Goal: Transaction & Acquisition: Purchase product/service

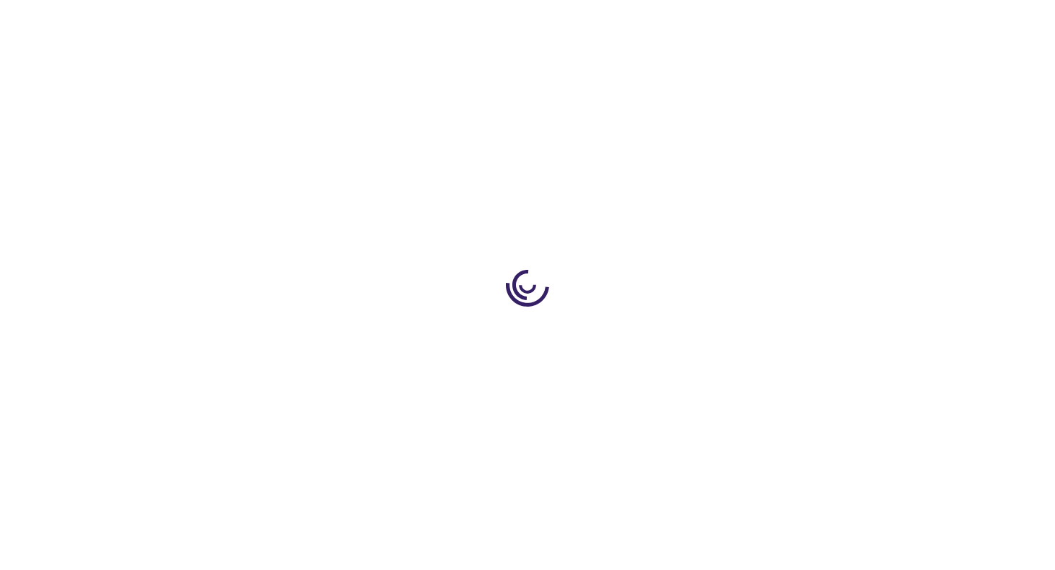
type input "0"
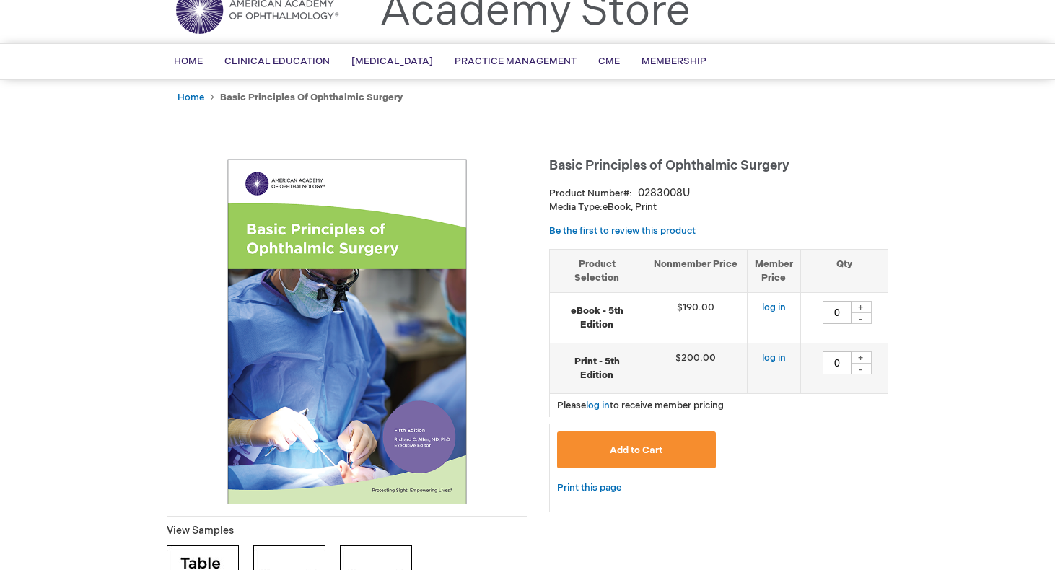
scroll to position [77, 0]
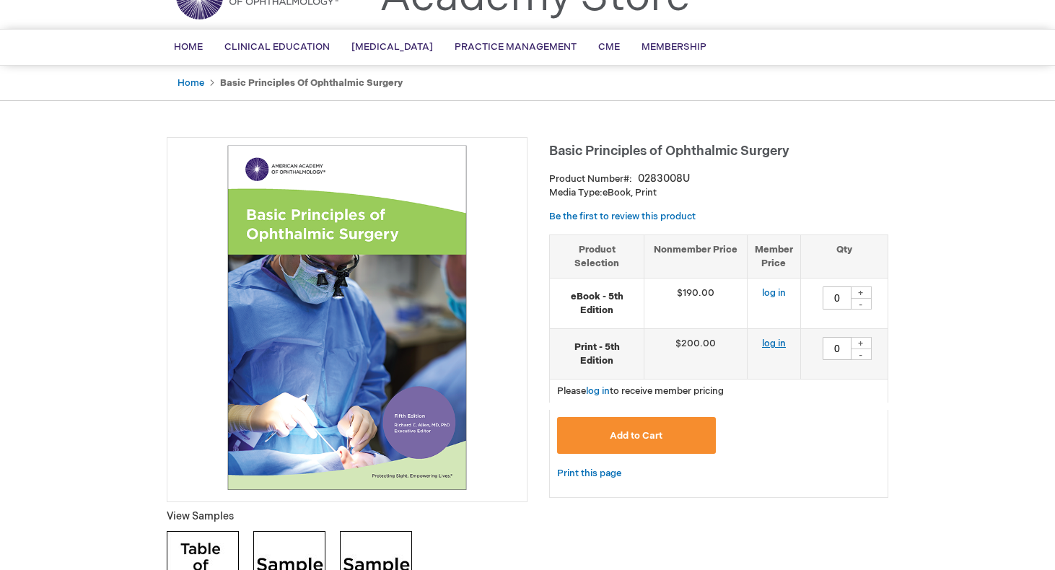
click at [776, 342] on link "log in" at bounding box center [774, 344] width 24 height 12
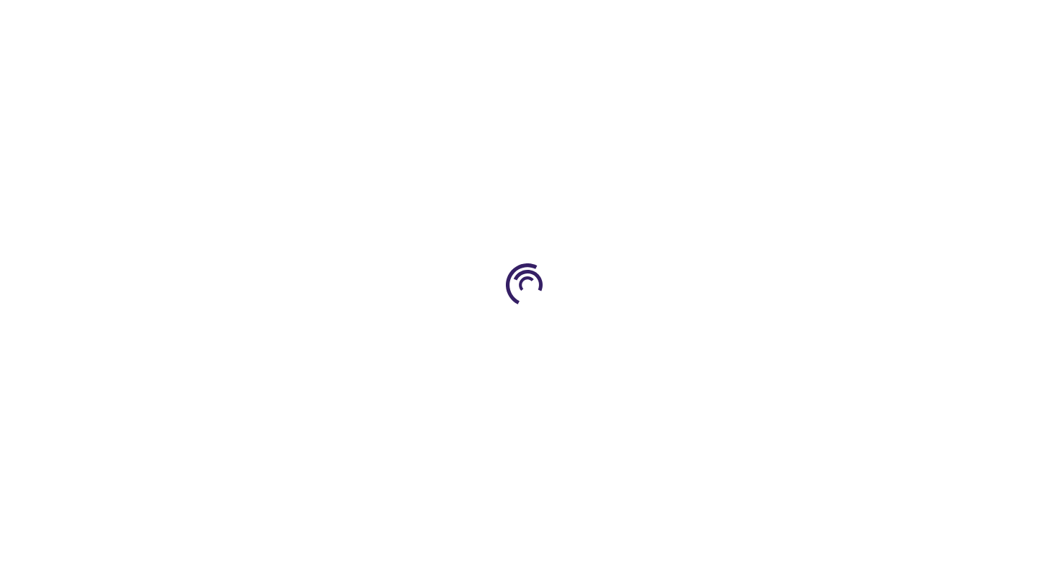
type input "0"
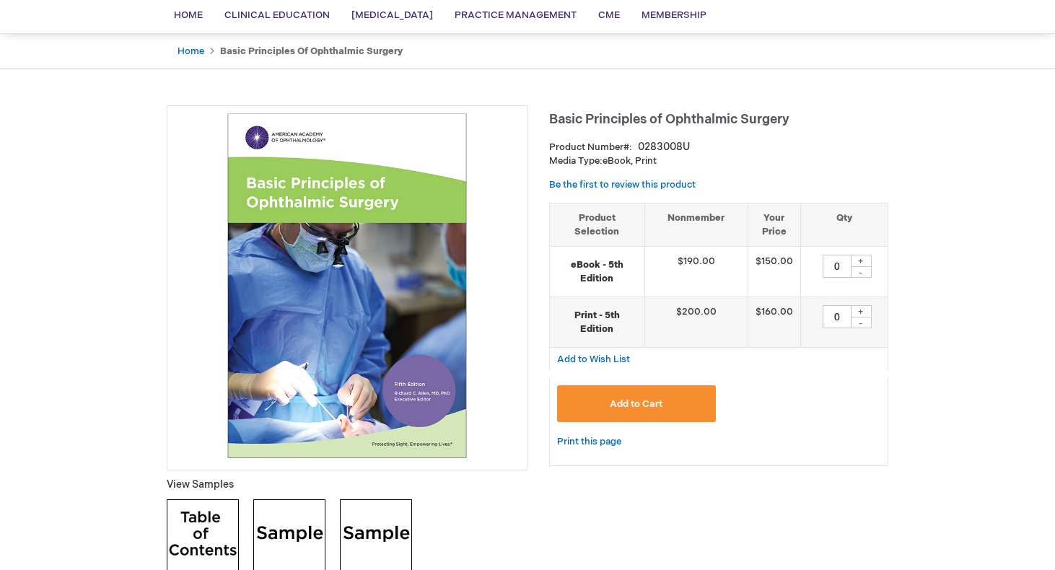
scroll to position [115, 0]
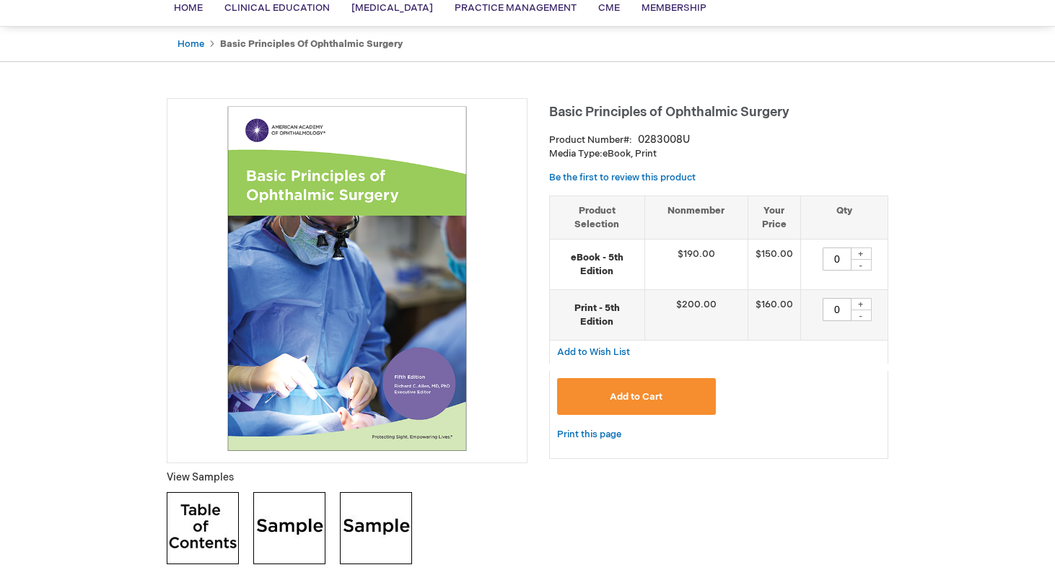
click at [860, 302] on div "+" at bounding box center [861, 304] width 22 height 12
type input "1"
click at [667, 380] on button "Add to Cart" at bounding box center [636, 396] width 159 height 37
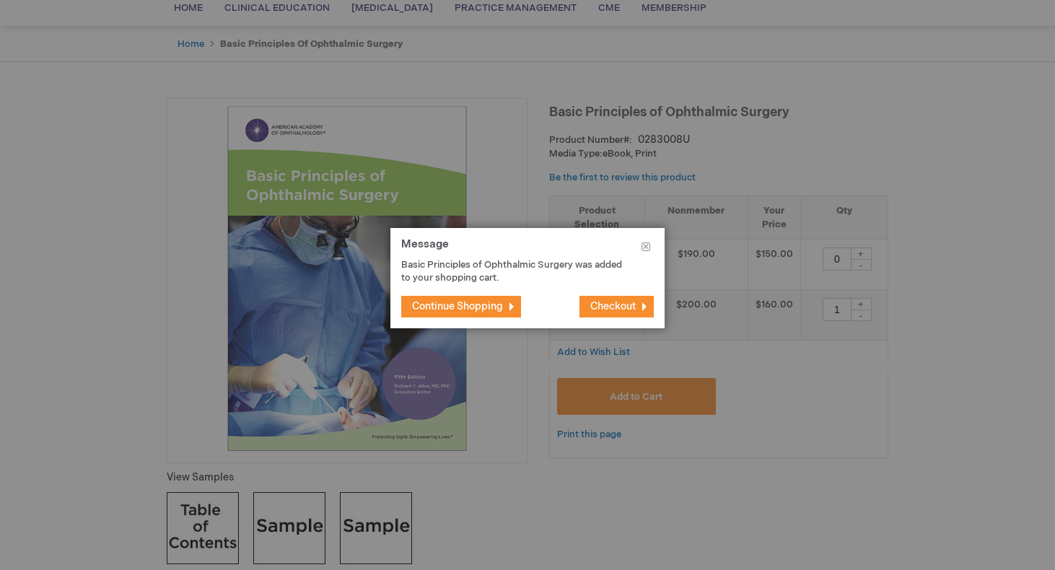
click at [471, 305] on span "Continue Shopping" at bounding box center [457, 306] width 91 height 12
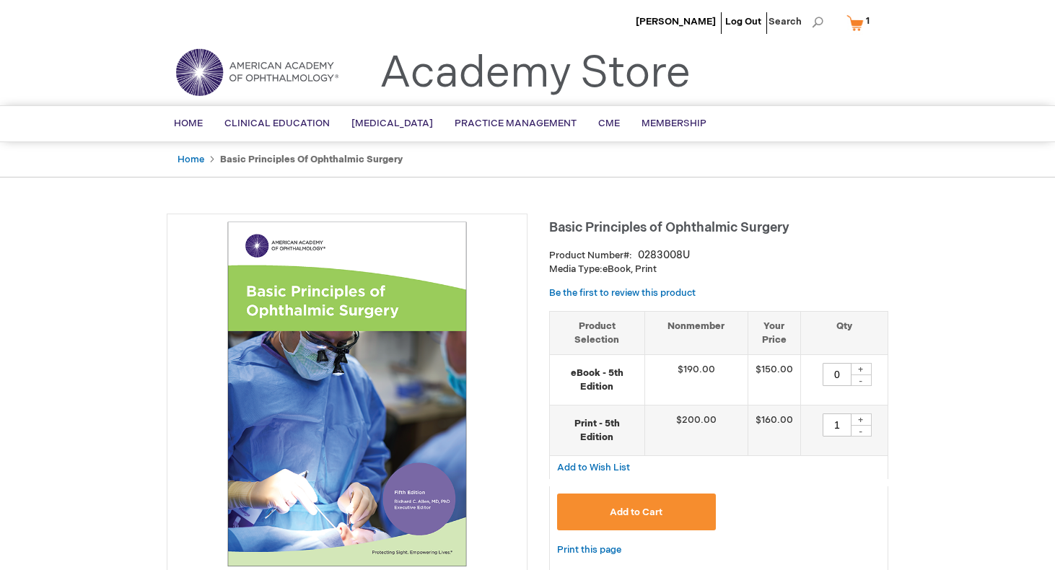
scroll to position [0, 0]
click at [825, 22] on li "Search" at bounding box center [796, 21] width 62 height 43
click at [816, 22] on span "Search" at bounding box center [796, 21] width 55 height 29
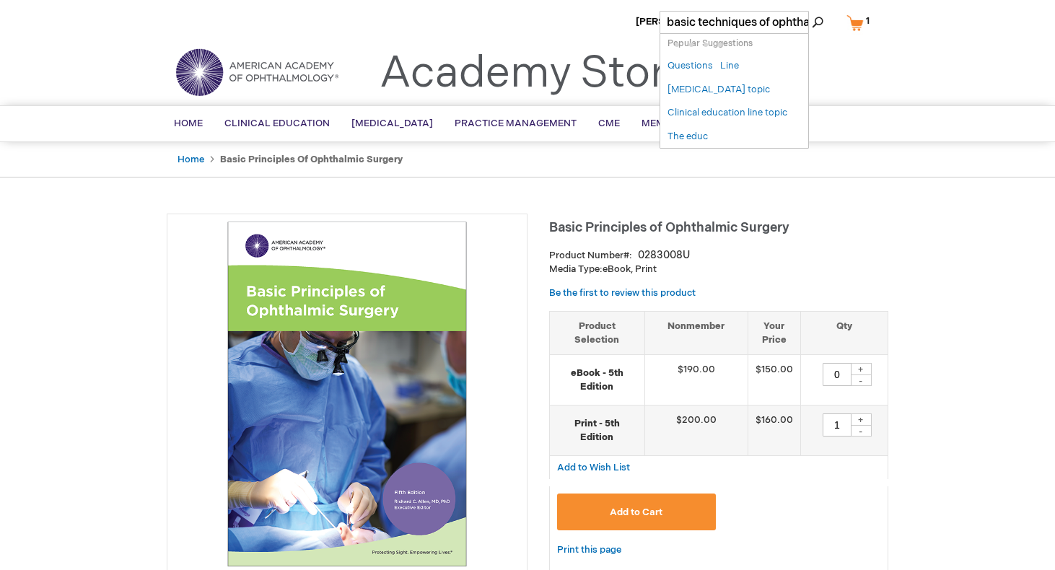
type input "basic techniques of ophthalmic surgery"
click at [818, 22] on button "Search" at bounding box center [818, 22] width 12 height 23
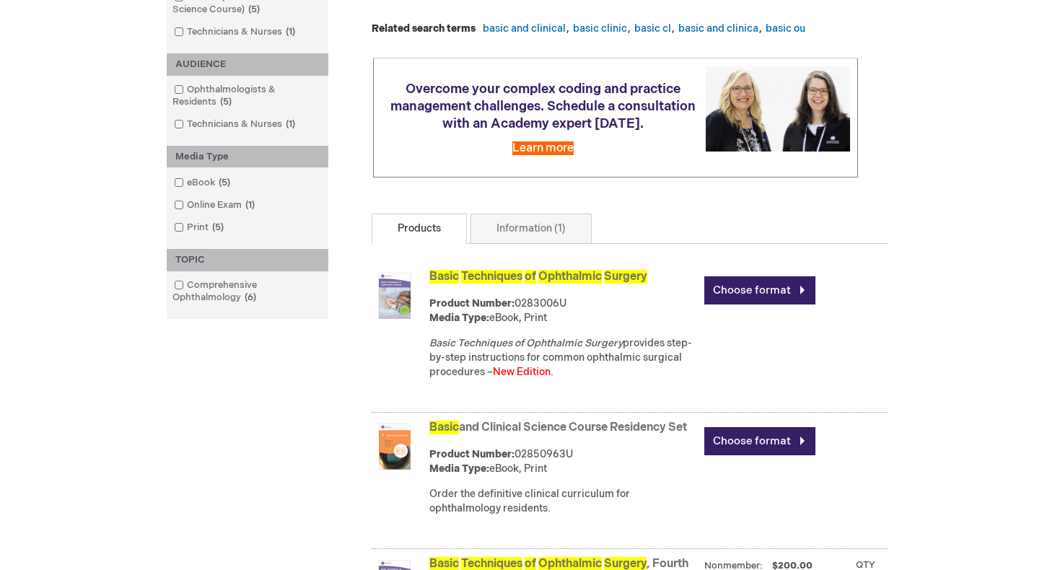
scroll to position [288, 0]
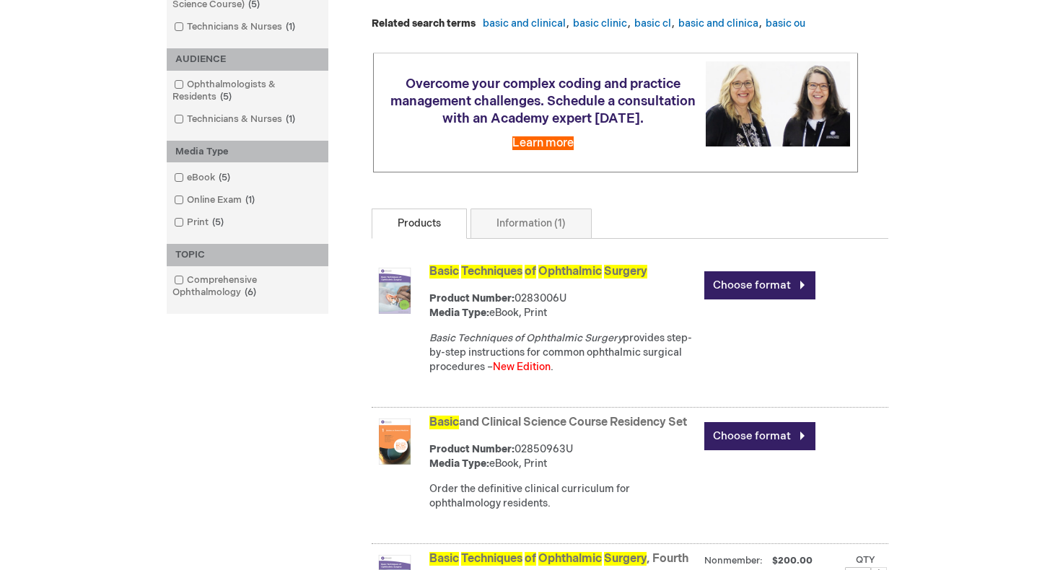
click at [567, 272] on span "Ophthalmic" at bounding box center [570, 272] width 64 height 14
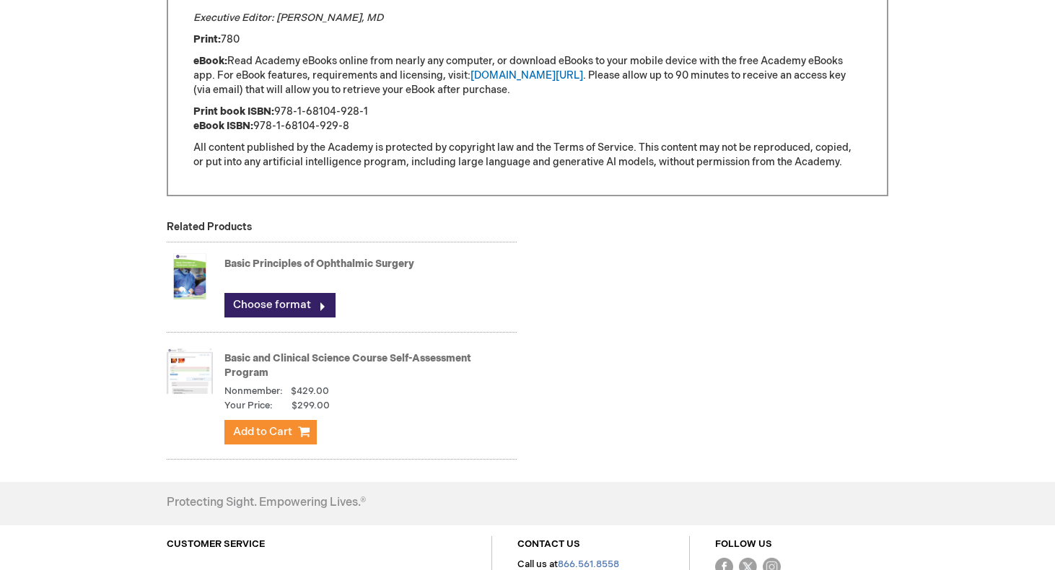
scroll to position [1219, 0]
click at [336, 265] on link "Basic Principles of Ophthalmic Surgery" at bounding box center [319, 263] width 190 height 12
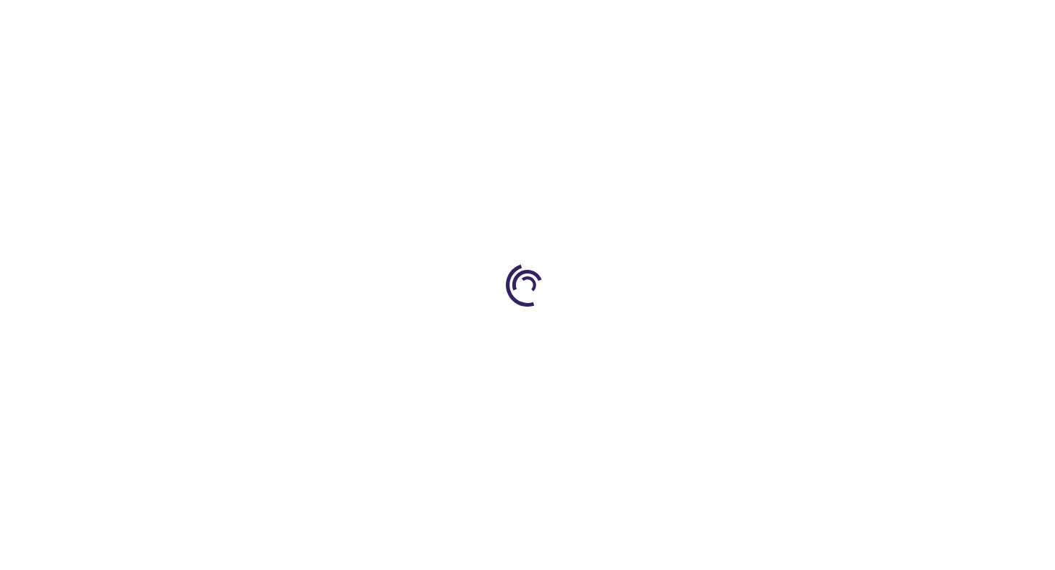
type input "0"
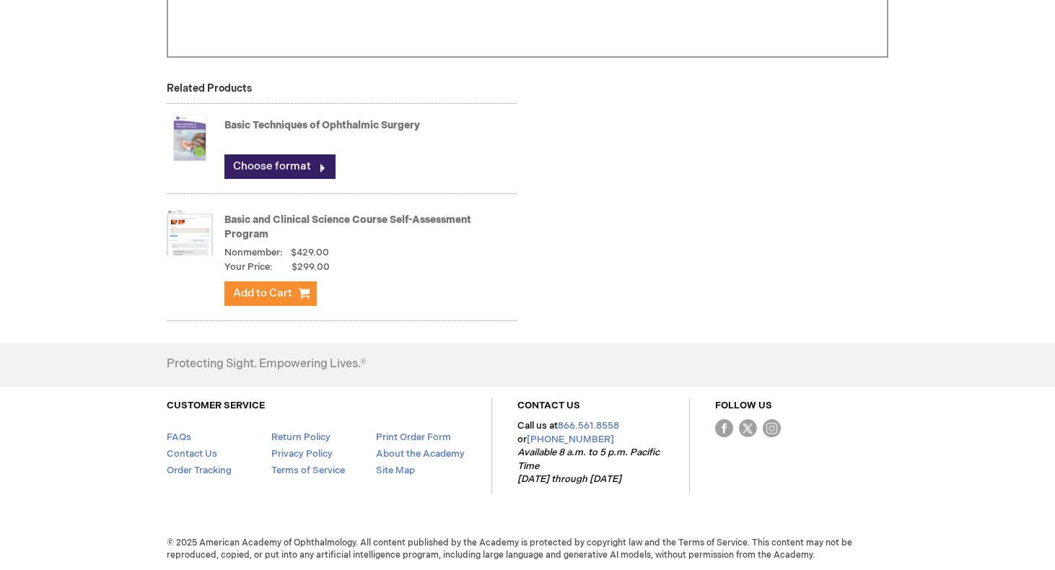
scroll to position [1807, 0]
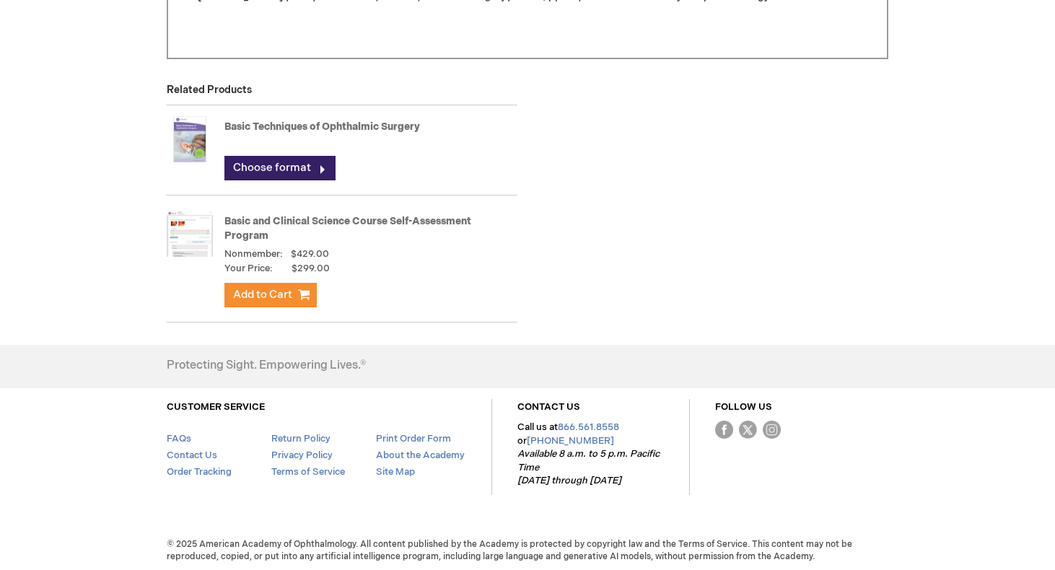
click at [261, 124] on link "Basic Techniques of Ophthalmic Surgery" at bounding box center [322, 127] width 196 height 12
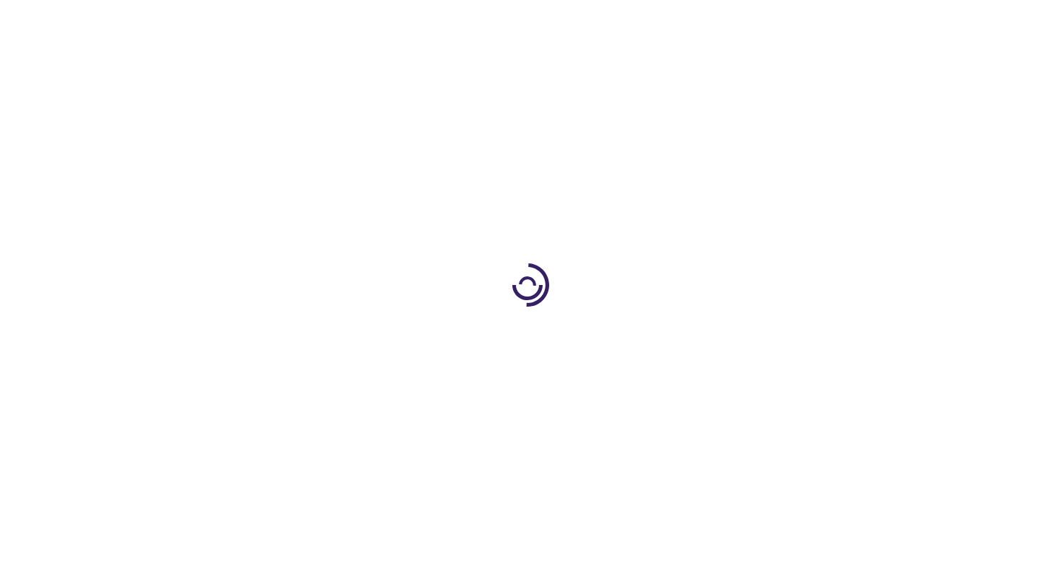
type input "0"
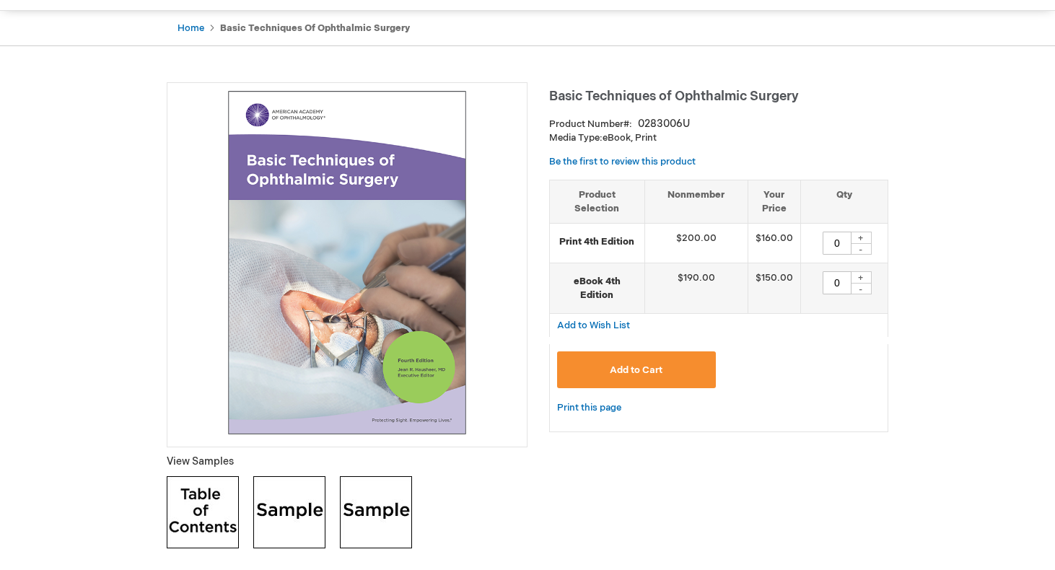
scroll to position [108, 0]
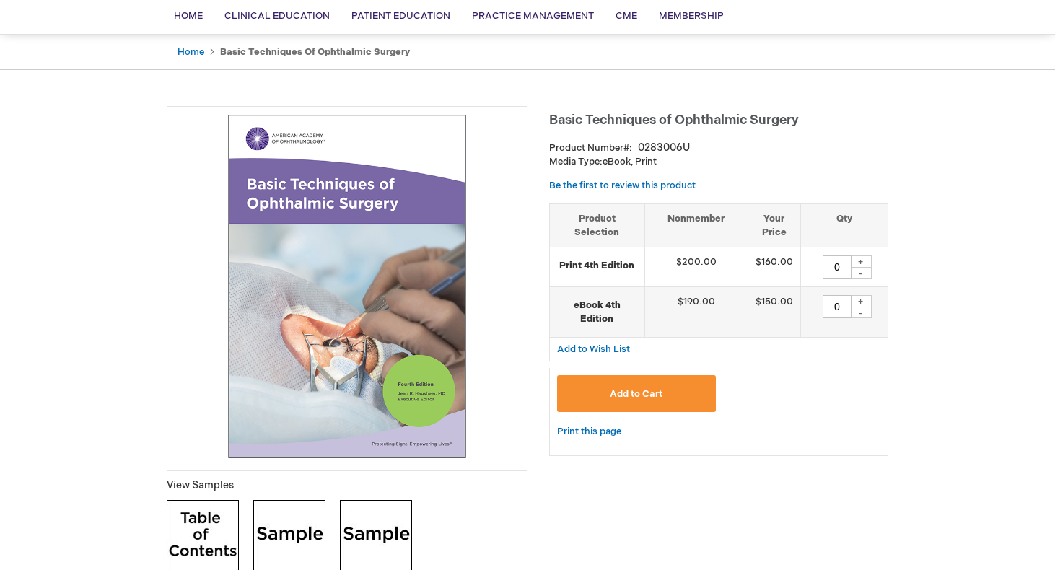
click at [866, 259] on div "+" at bounding box center [861, 262] width 22 height 12
type input "1"
click at [658, 394] on span "Add to Cart" at bounding box center [636, 394] width 53 height 12
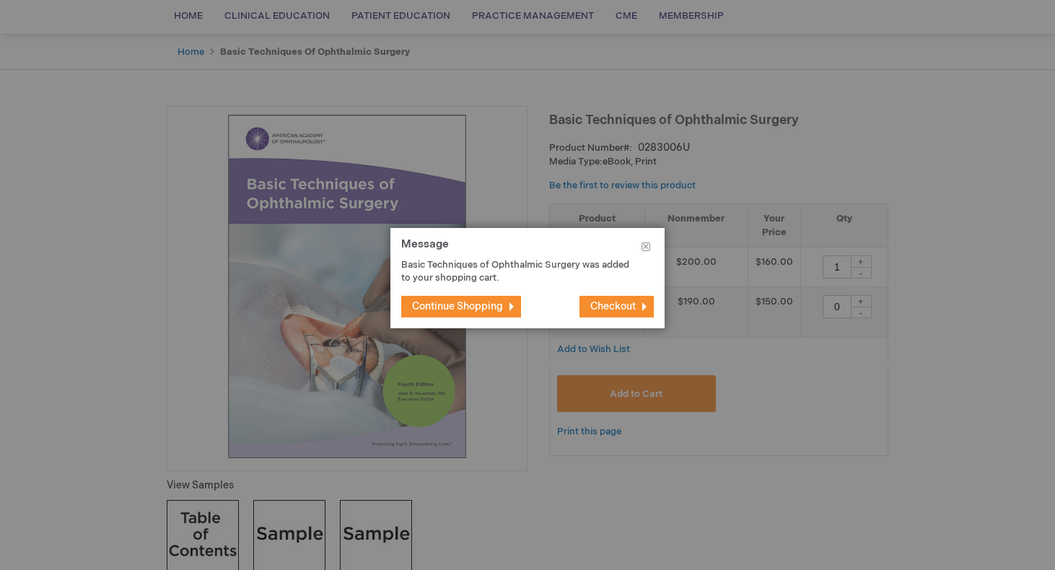
click at [629, 308] on span "Checkout" at bounding box center [612, 306] width 45 height 12
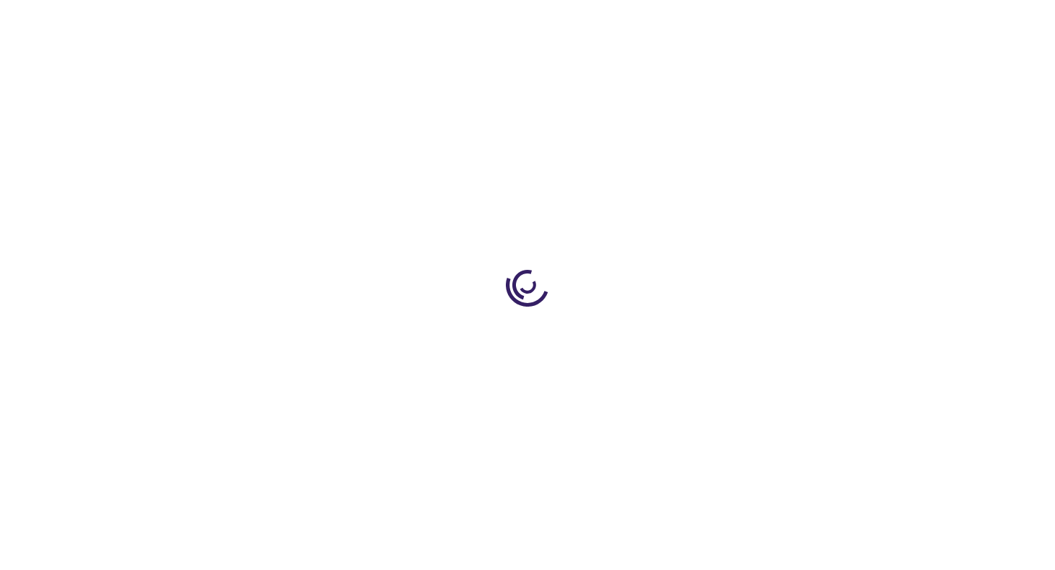
select select "CA"
select select "76"
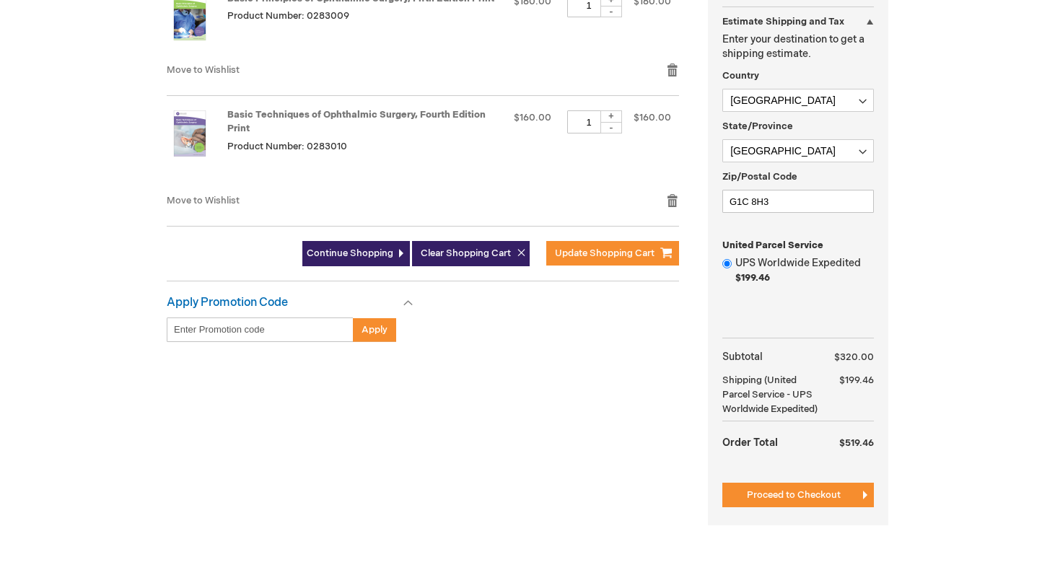
scroll to position [415, 0]
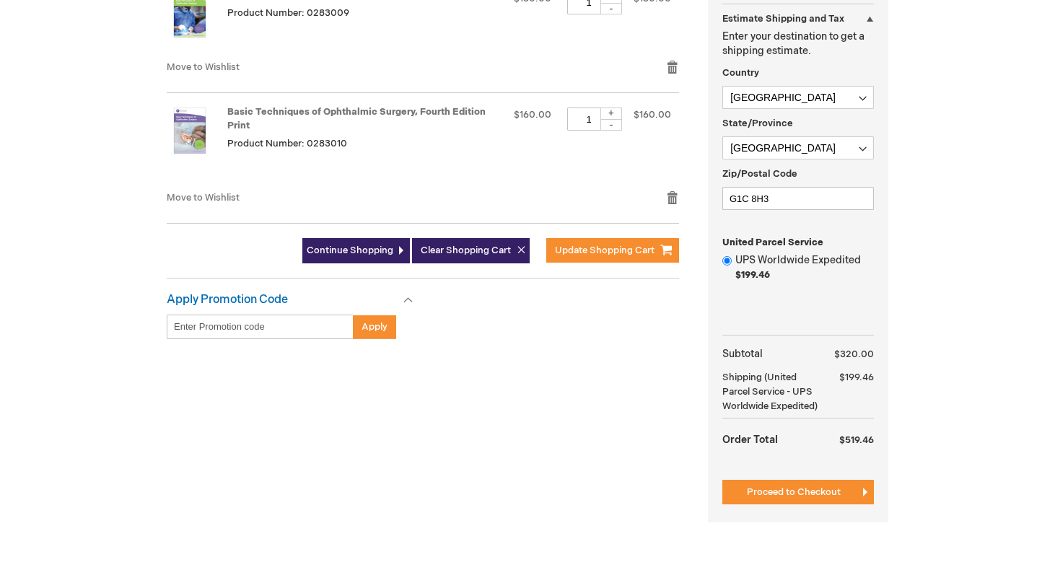
click at [727, 264] on input "UPS Worldwide Expedited $199.46" at bounding box center [727, 260] width 9 height 9
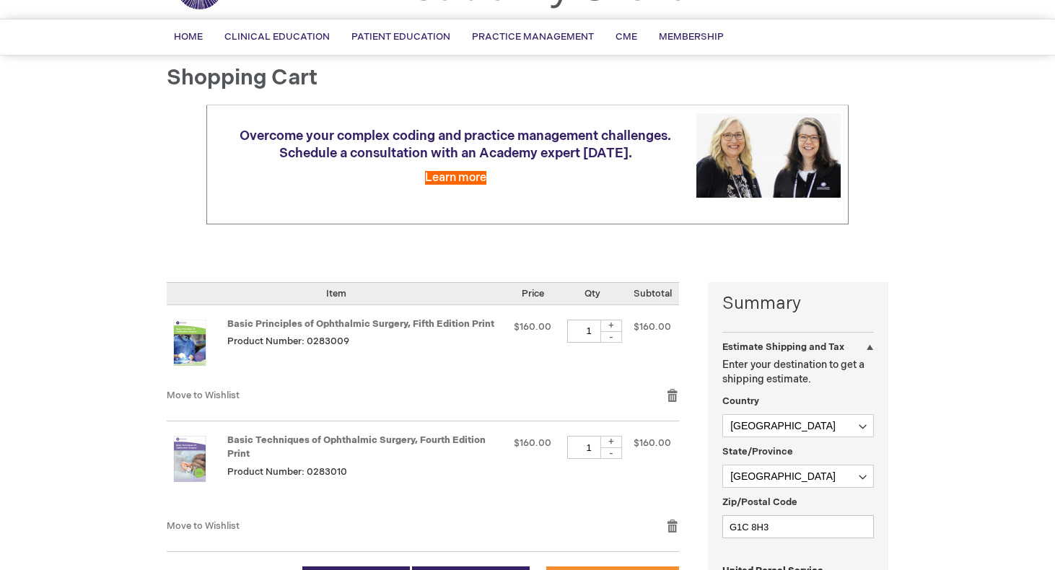
scroll to position [92, 0]
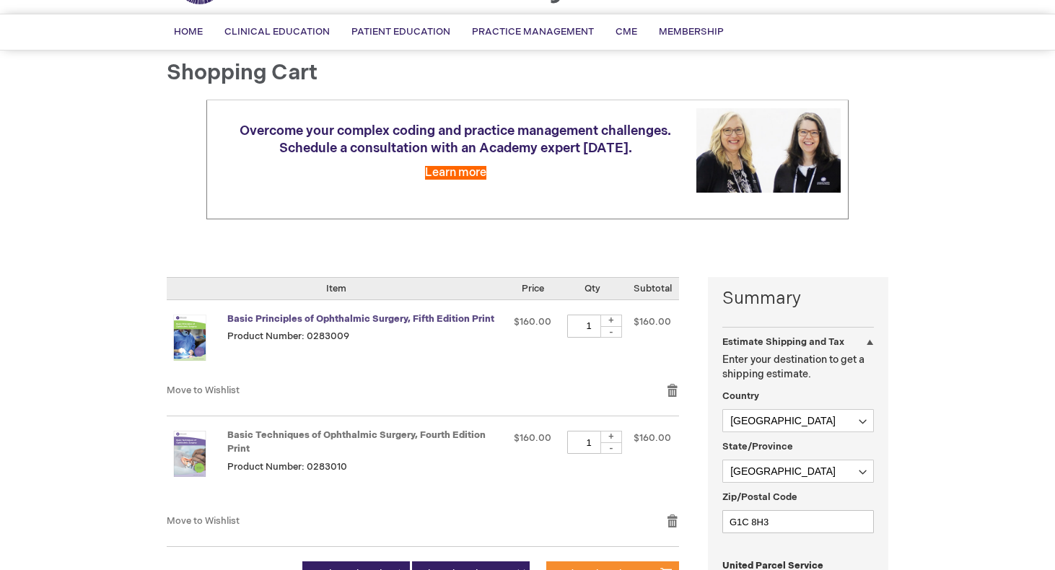
click at [376, 318] on link "Basic Principles of Ophthalmic Surgery, Fifth Edition Print" at bounding box center [360, 319] width 267 height 12
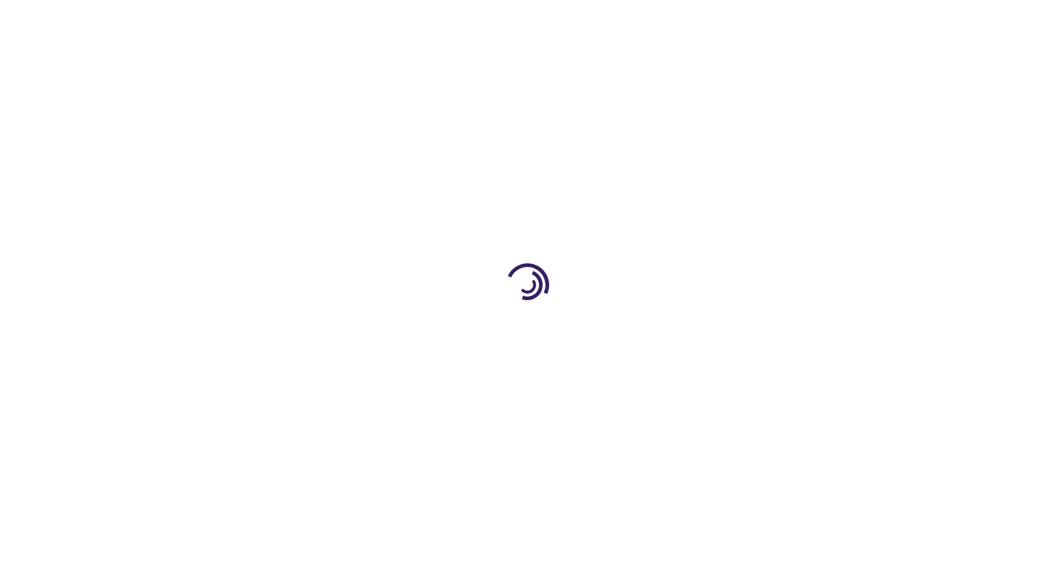
type input "0"
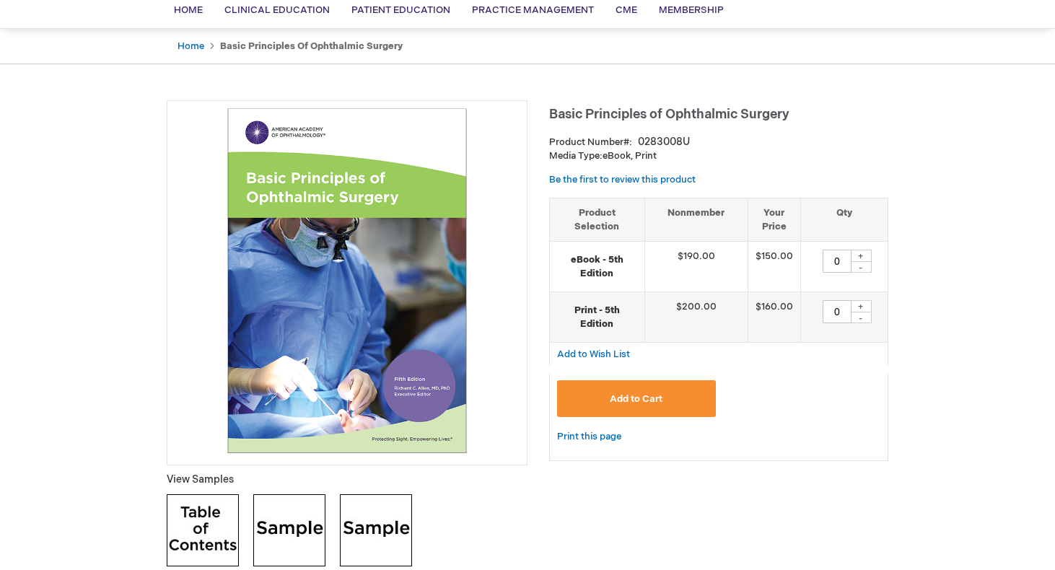
scroll to position [118, 0]
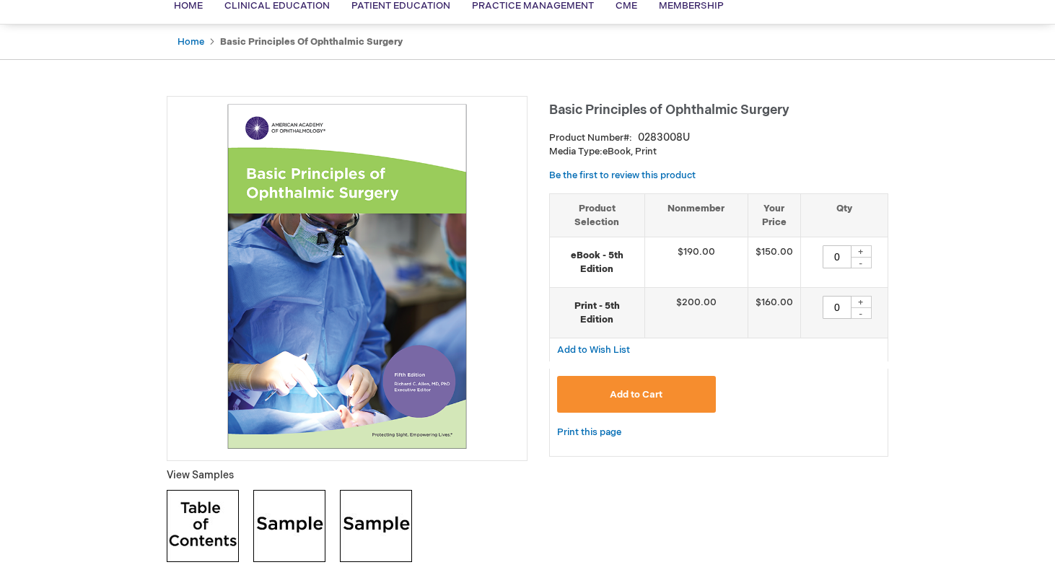
click at [588, 256] on strong "eBook - 5th Edition" at bounding box center [597, 262] width 80 height 27
click at [868, 249] on div "+" at bounding box center [861, 251] width 22 height 12
type input "1"
click at [646, 389] on span "Add to Cart" at bounding box center [636, 395] width 53 height 12
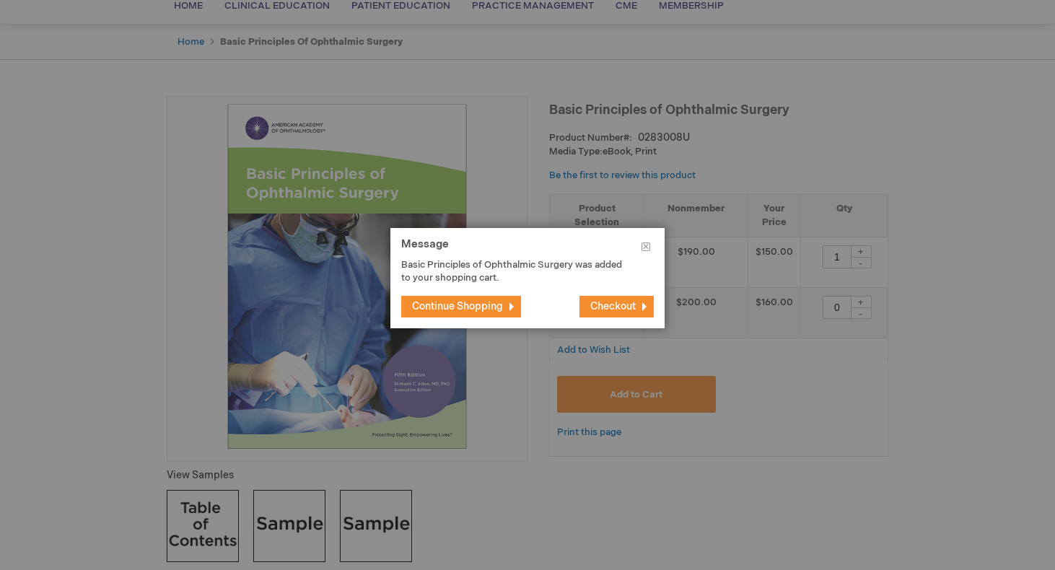
click at [606, 307] on span "Checkout" at bounding box center [612, 306] width 45 height 12
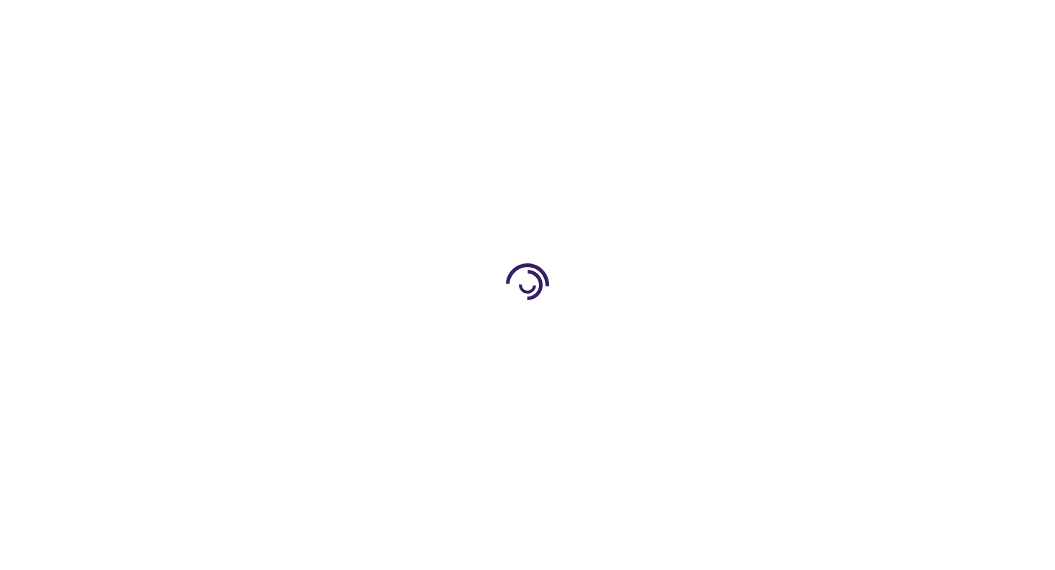
select select "CA"
select select "76"
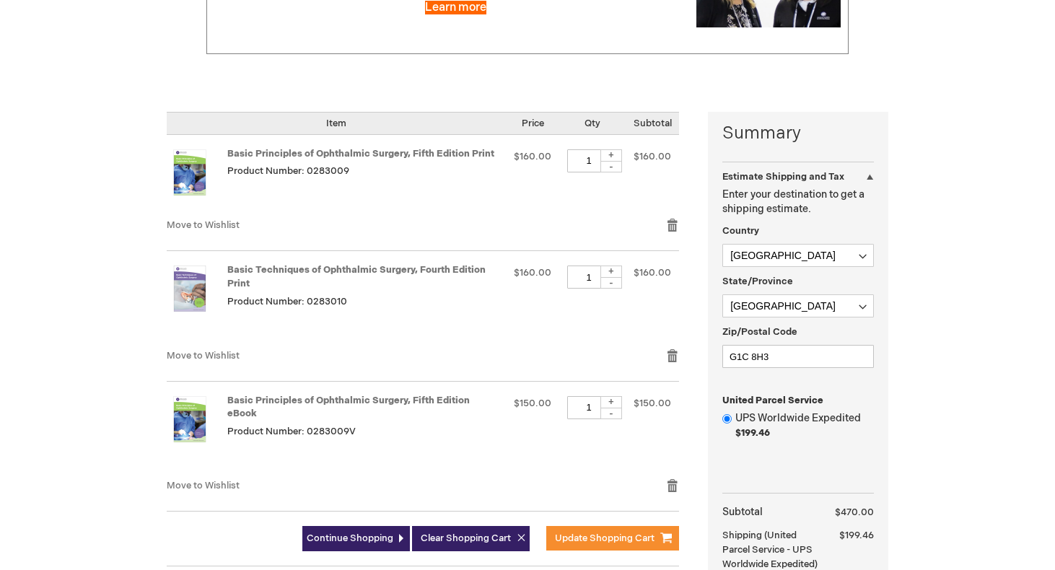
scroll to position [258, 0]
click at [672, 354] on link "Remove item" at bounding box center [672, 355] width 13 height 14
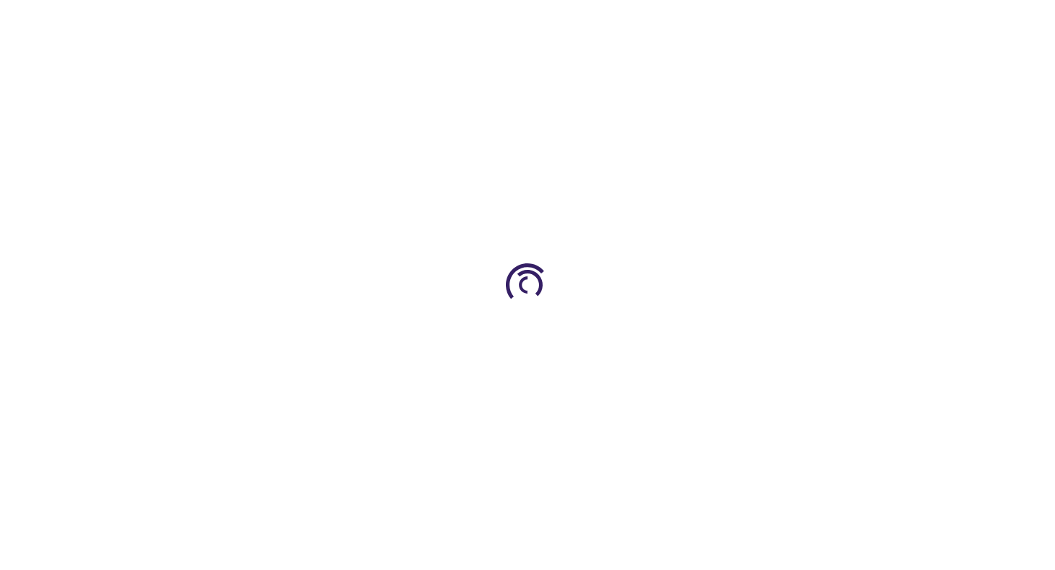
select select "CA"
select select "76"
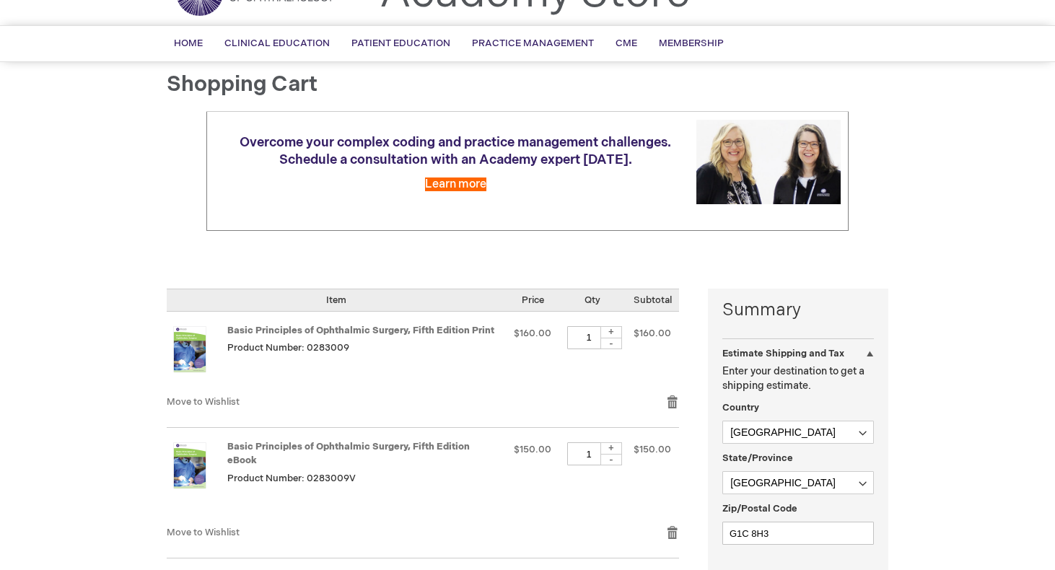
scroll to position [97, 0]
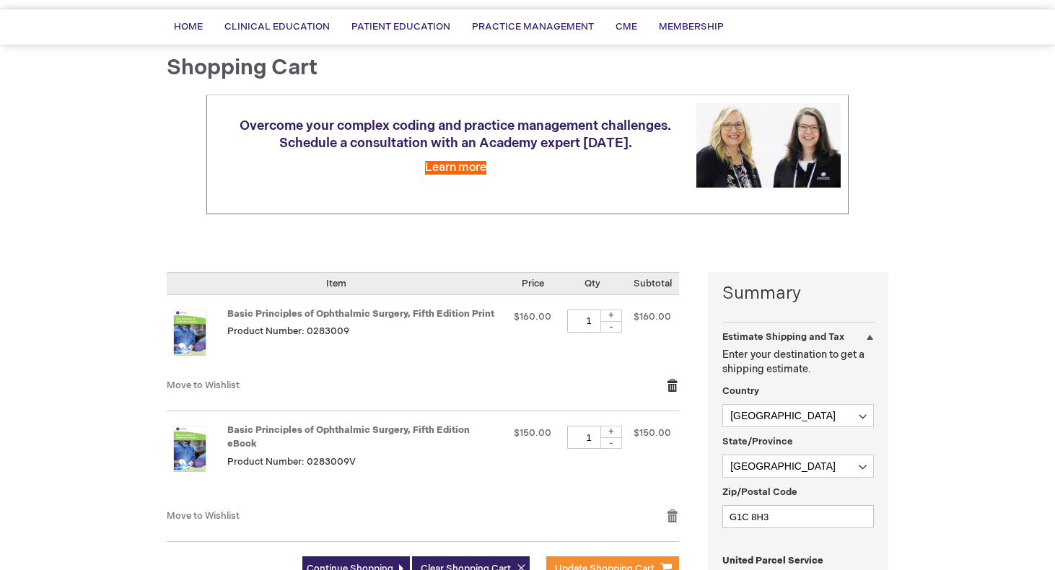
click at [673, 383] on link "Remove item" at bounding box center [672, 385] width 13 height 14
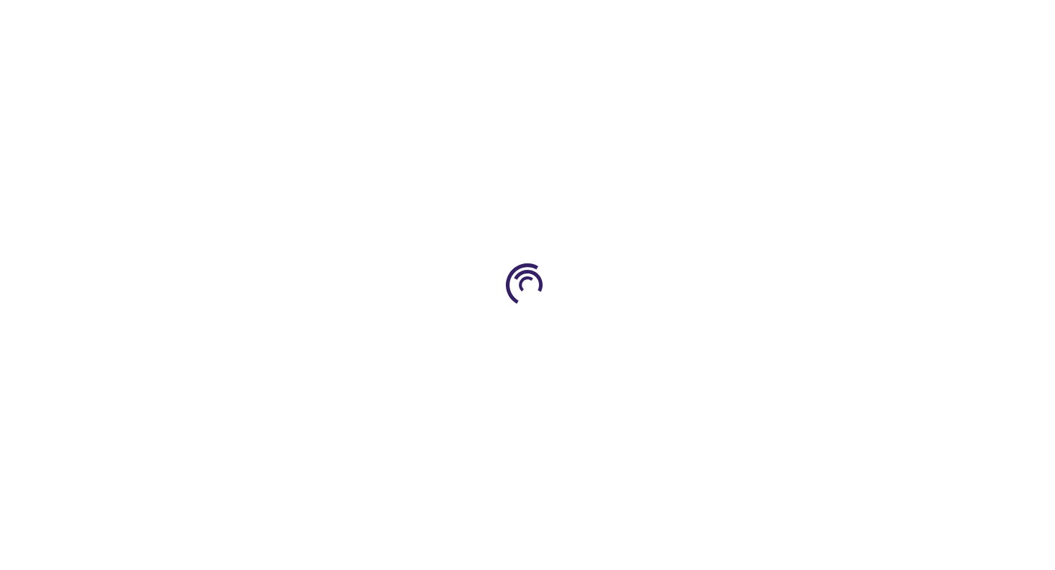
select select "CA"
select select "76"
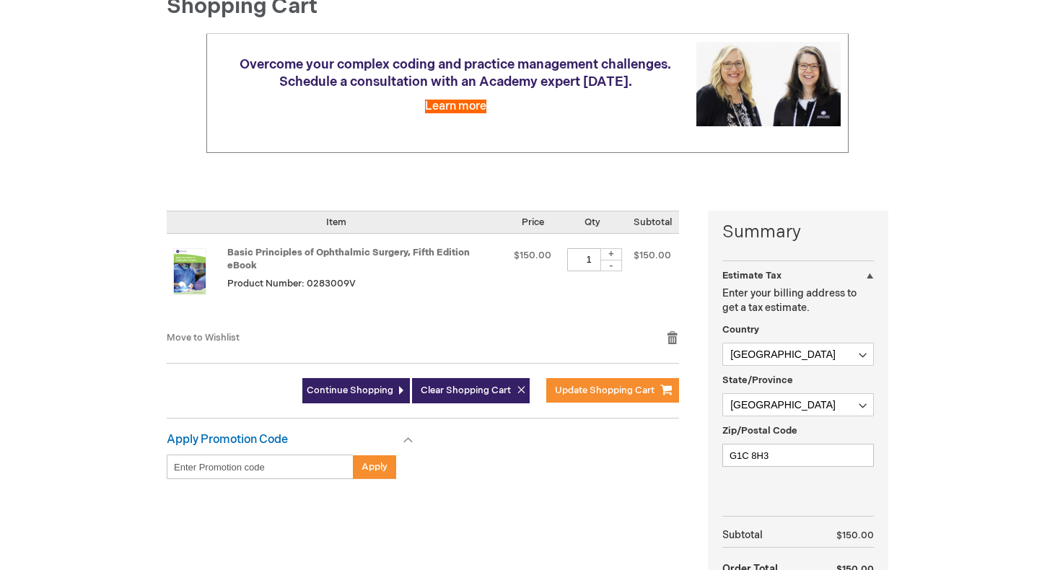
scroll to position [110, 0]
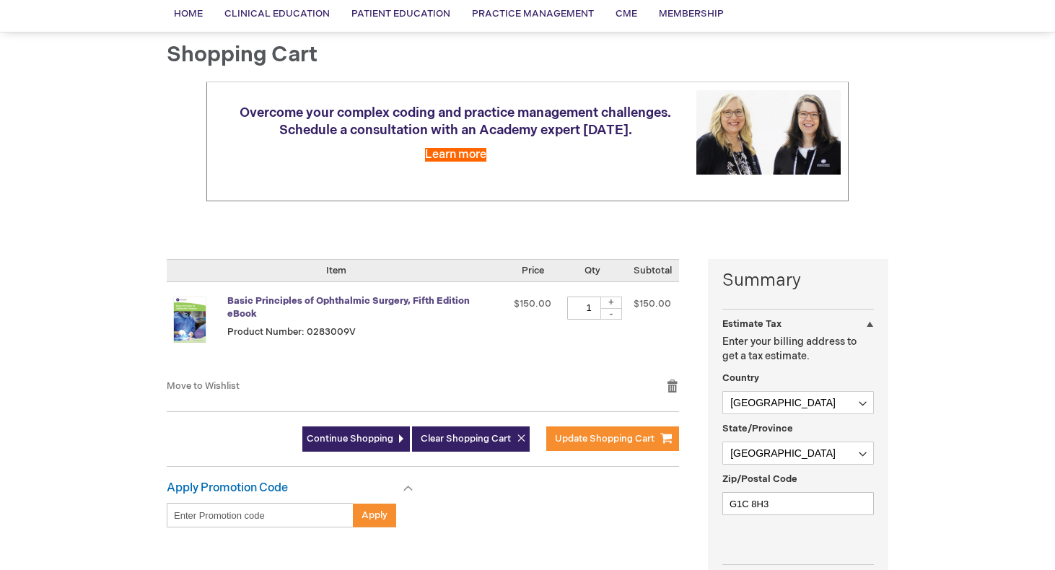
click at [421, 300] on link "Basic Principles of Ophthalmic Surgery, Fifth Edition eBook" at bounding box center [348, 307] width 243 height 25
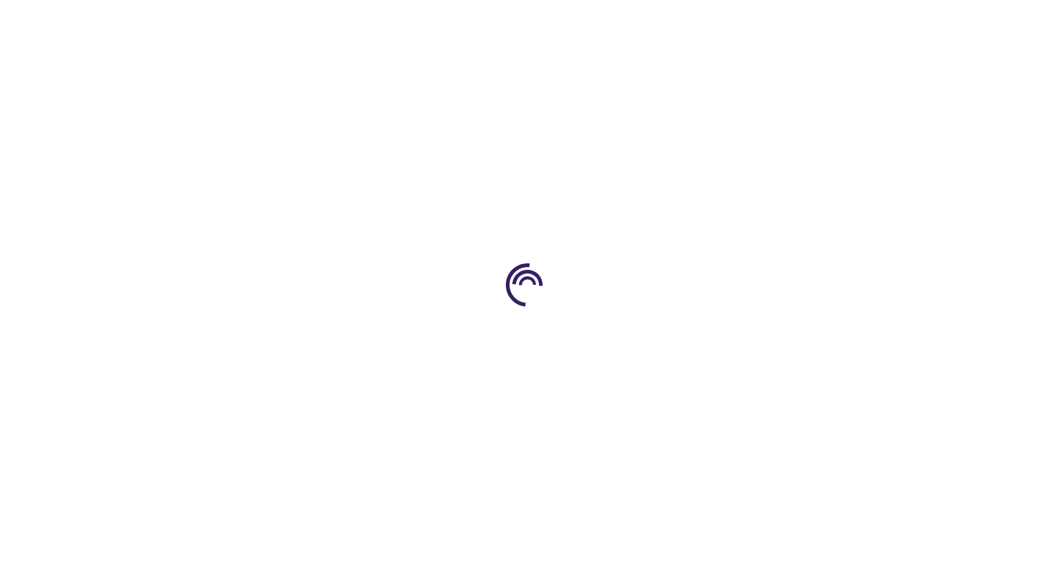
type input "0"
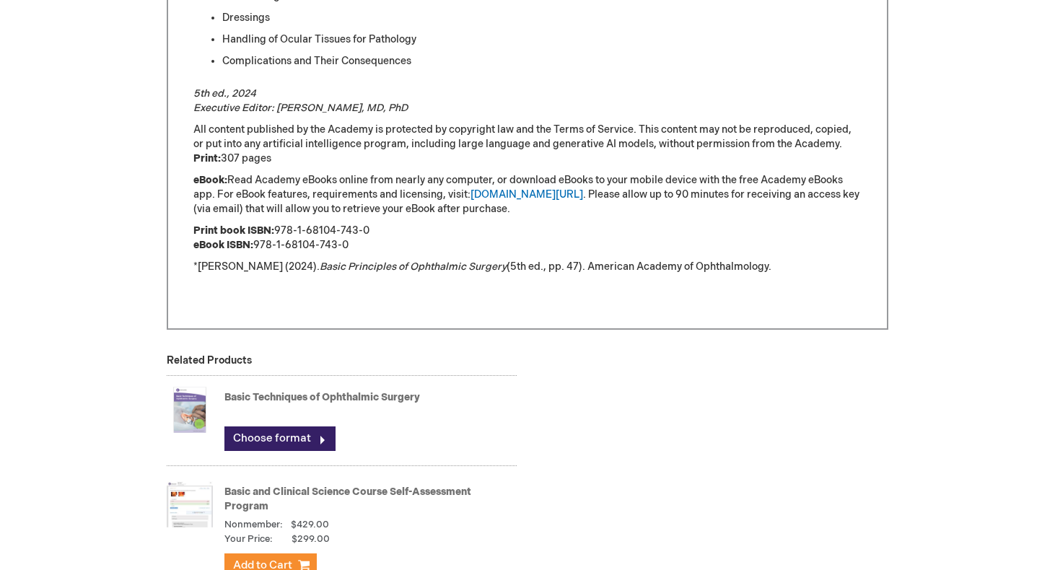
scroll to position [1536, 0]
click at [515, 191] on link "aao.org/ebooks" at bounding box center [527, 194] width 113 height 12
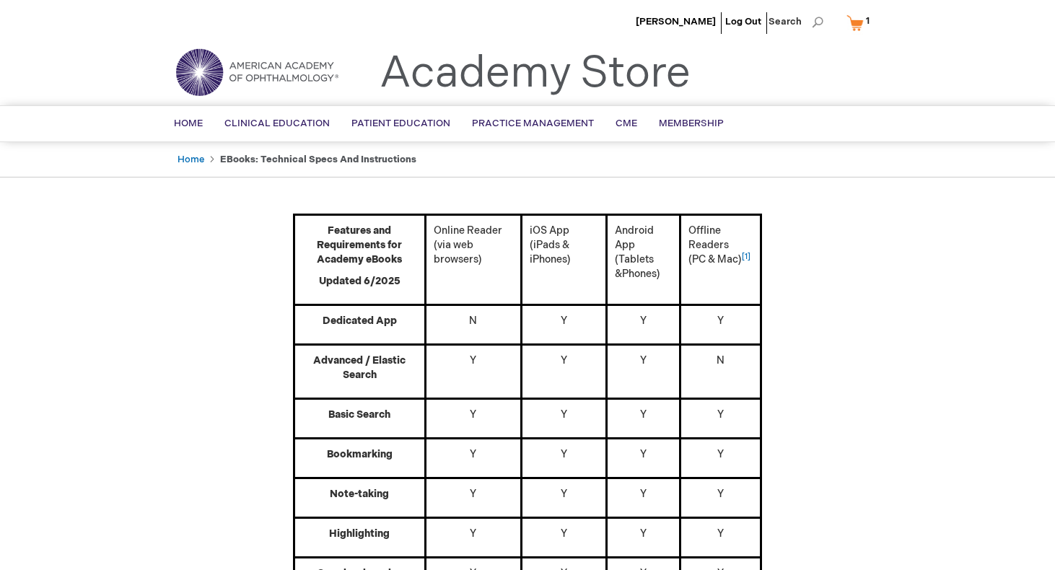
click at [858, 24] on link "My Cart 1 1 items" at bounding box center [861, 22] width 35 height 25
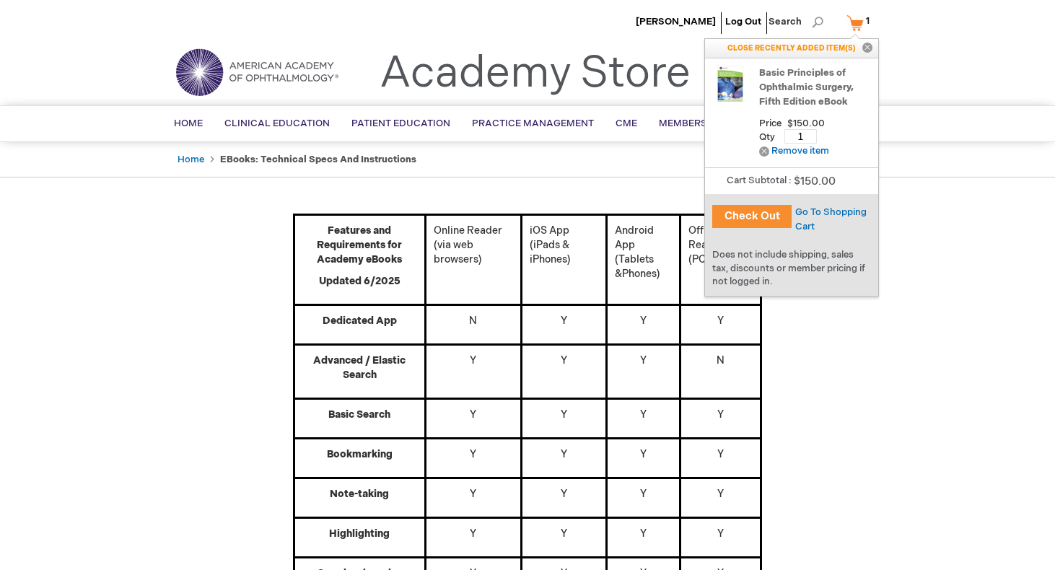
click at [812, 84] on link "Basic Principles of Ophthalmic Surgery, Fifth Edition eBook" at bounding box center [815, 87] width 112 height 43
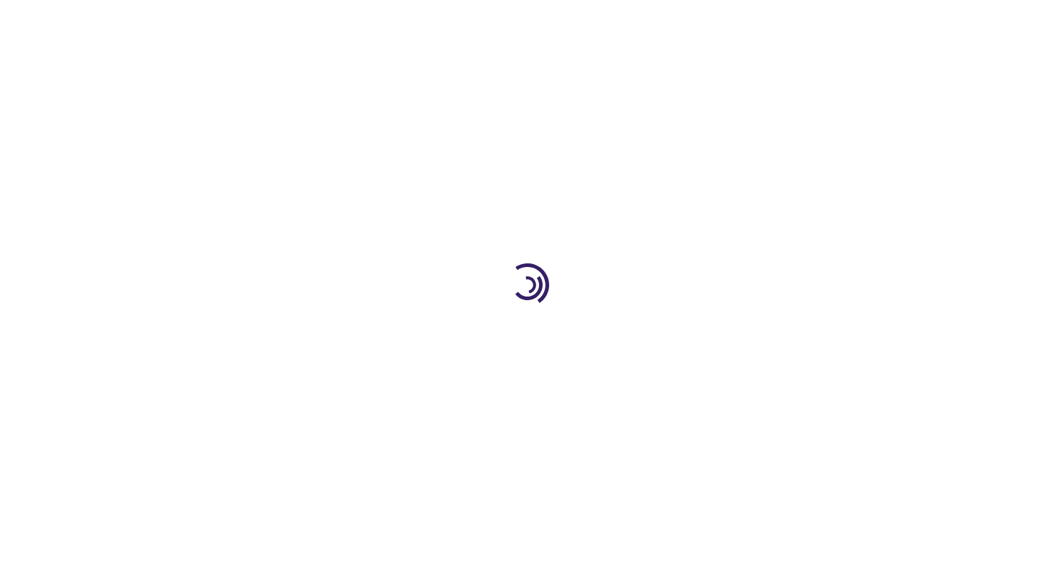
type input "0"
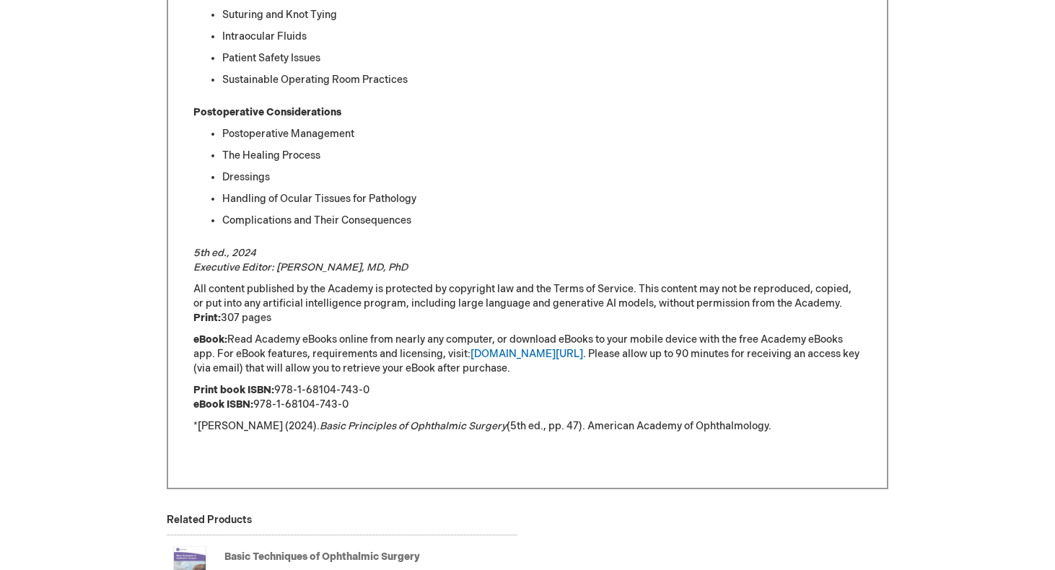
scroll to position [1378, 0]
click at [518, 350] on link "[DOMAIN_NAME][URL]" at bounding box center [527, 352] width 113 height 12
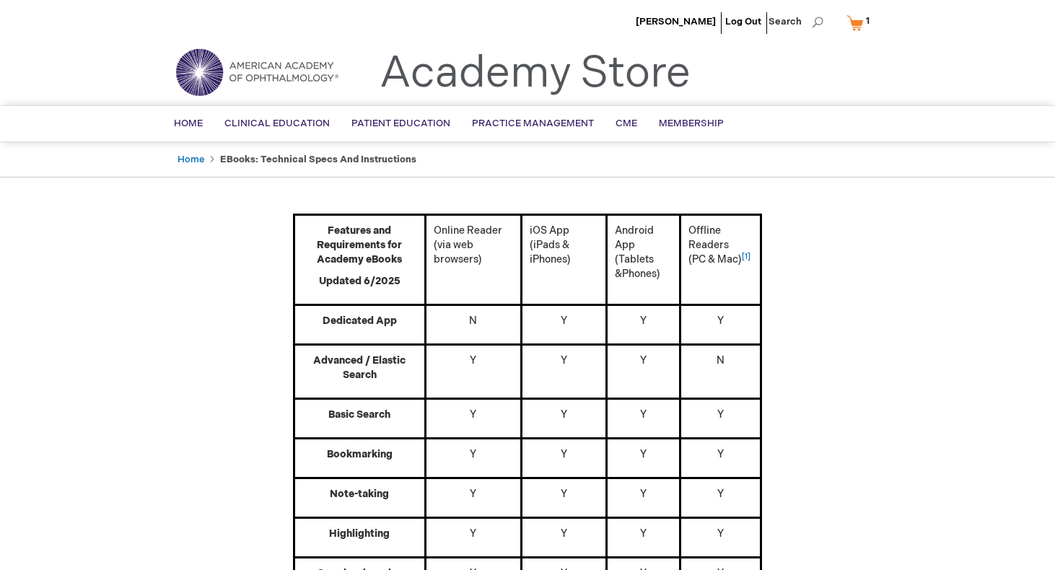
click at [859, 27] on link "My Cart 1 1 items" at bounding box center [861, 22] width 35 height 25
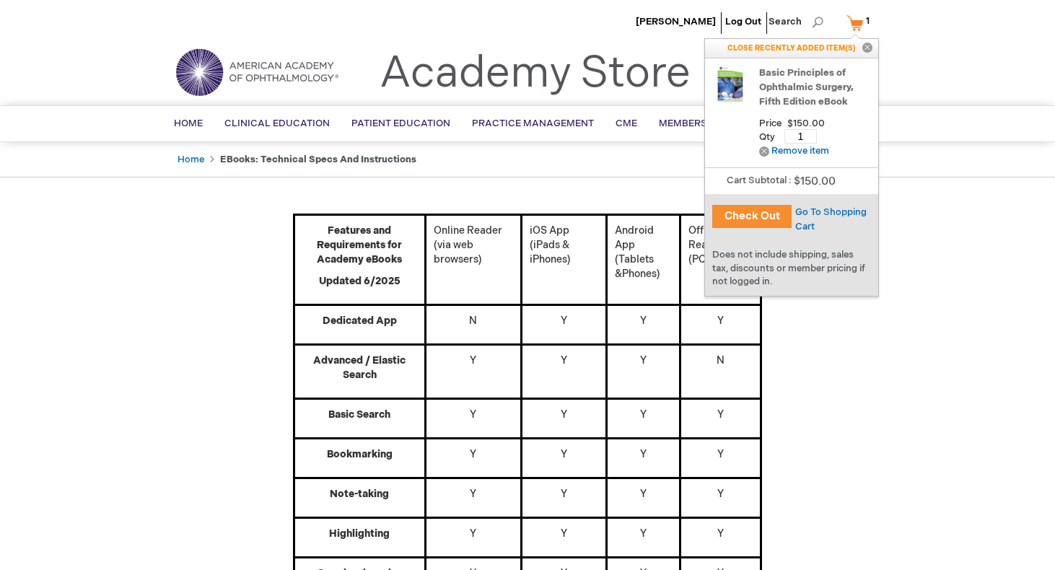
click at [772, 84] on link "Basic Principles of Ophthalmic Surgery, Fifth Edition eBook" at bounding box center [815, 87] width 112 height 43
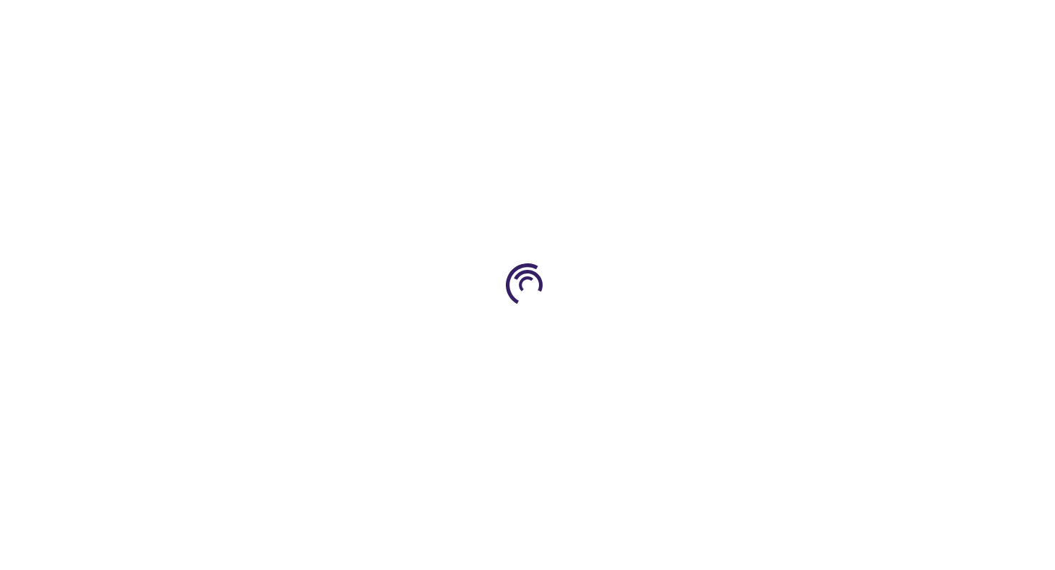
type input "0"
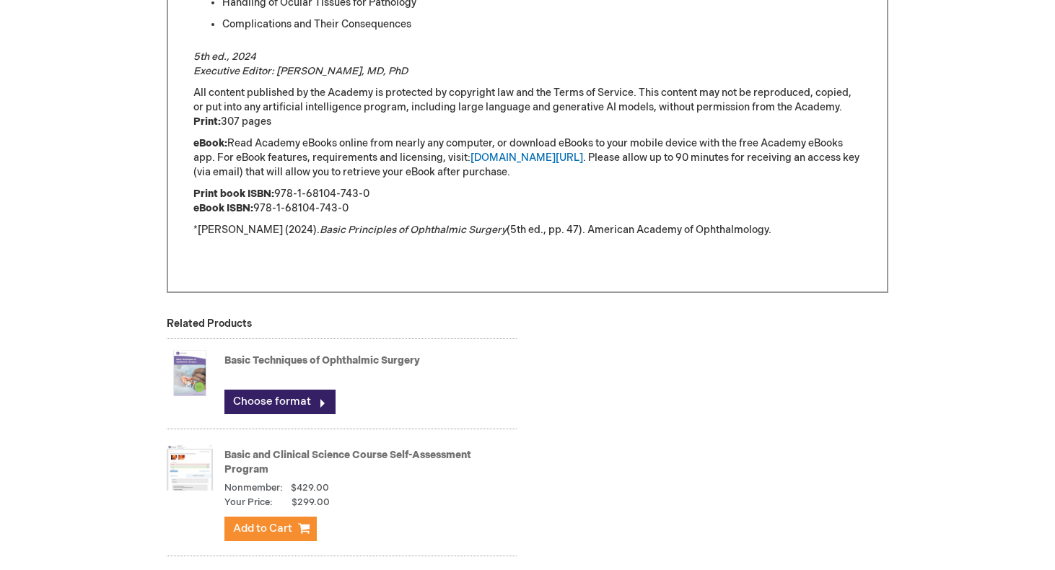
scroll to position [1532, 0]
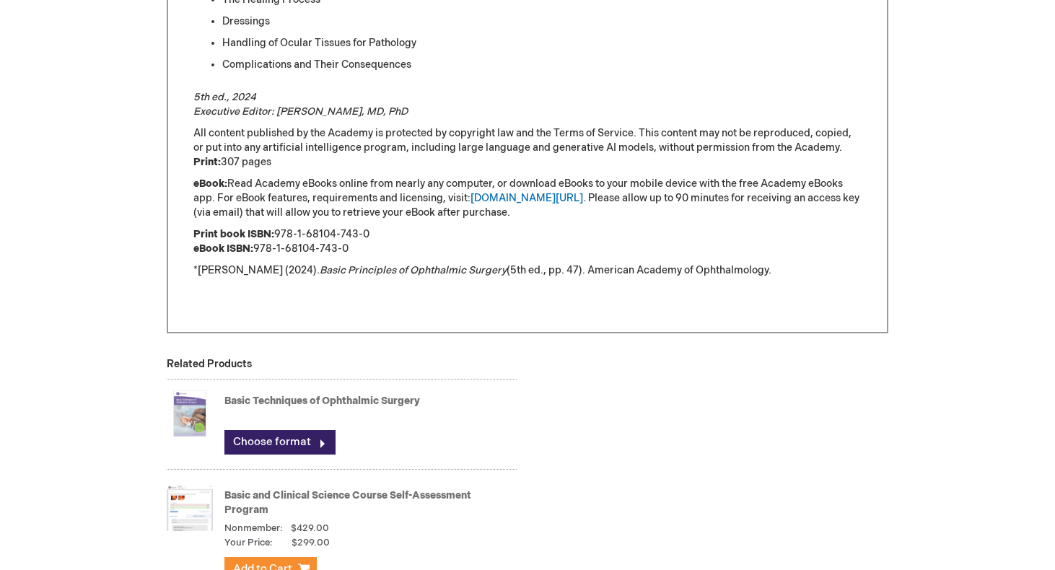
click at [346, 397] on link "Basic Techniques of Ophthalmic Surgery" at bounding box center [322, 401] width 196 height 12
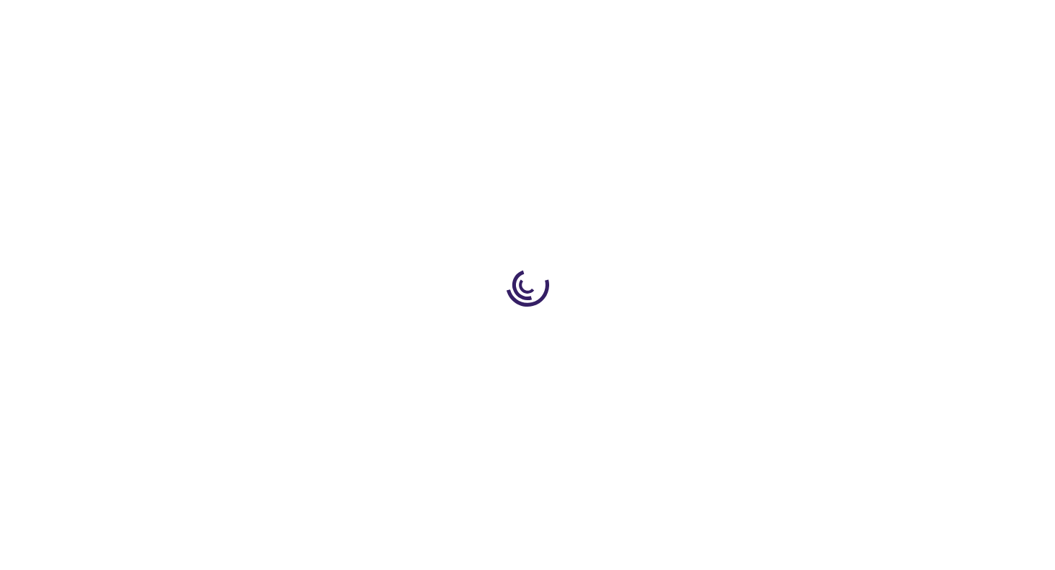
type input "0"
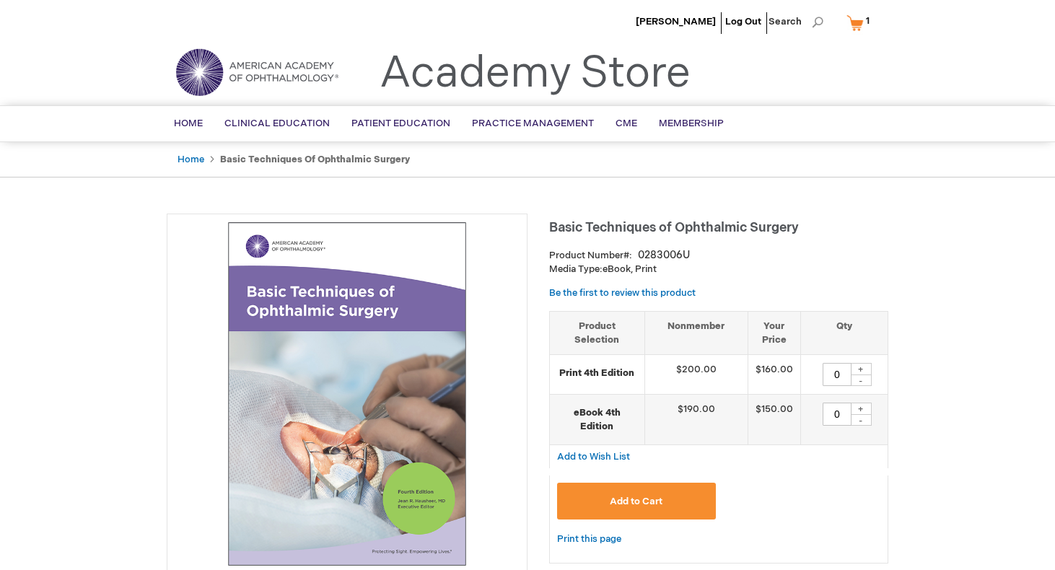
click at [859, 407] on div "+" at bounding box center [861, 409] width 22 height 12
type input "1"
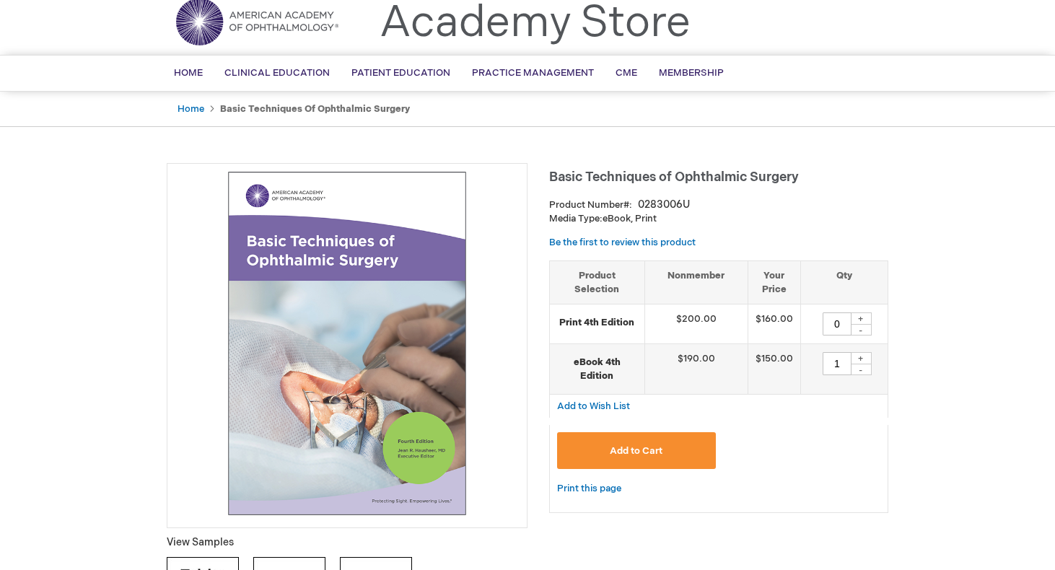
scroll to position [53, 0]
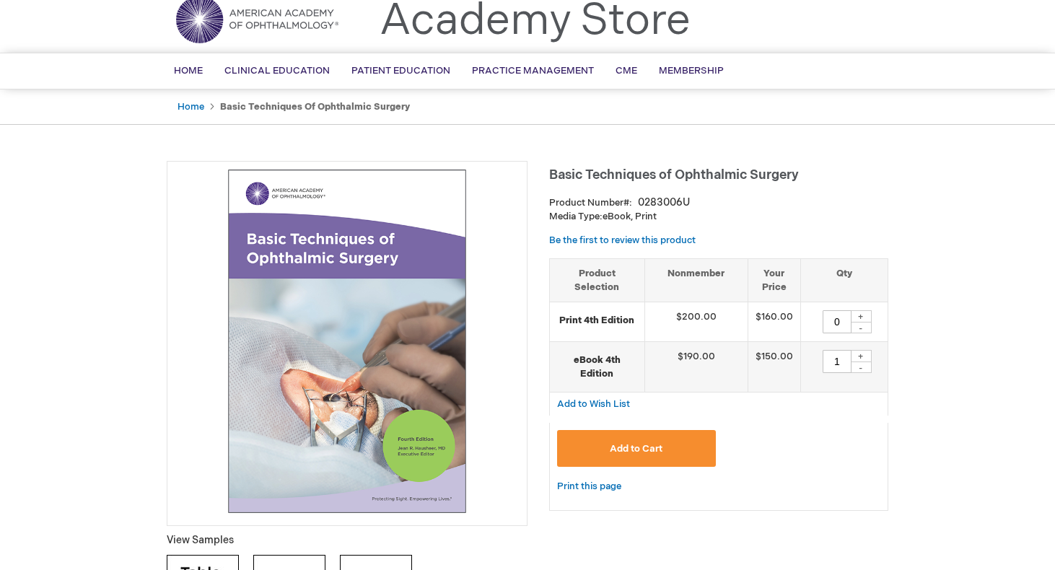
click at [671, 450] on button "Add to Cart" at bounding box center [636, 448] width 159 height 37
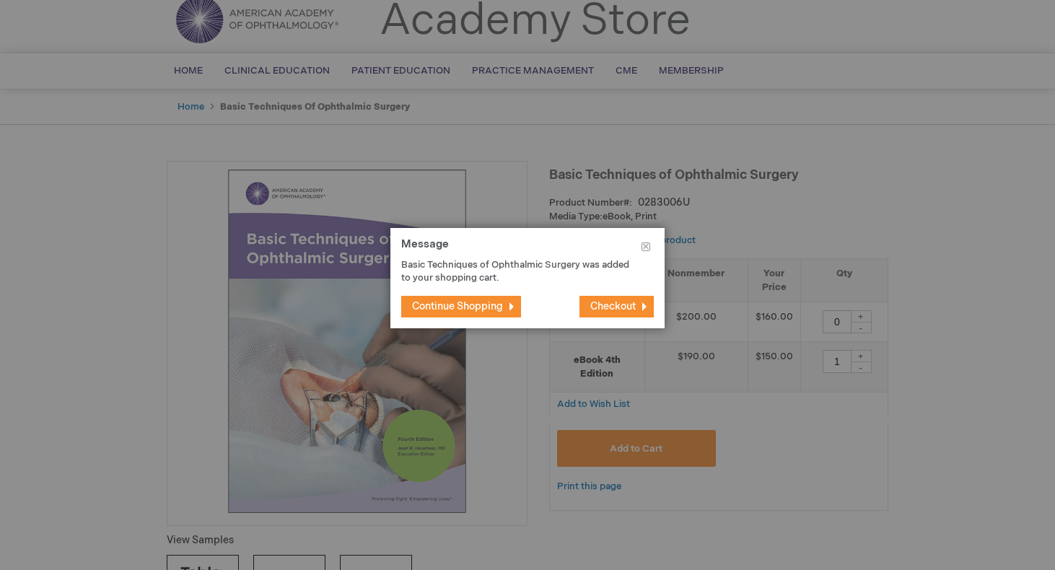
click at [609, 302] on span "Checkout" at bounding box center [612, 306] width 45 height 12
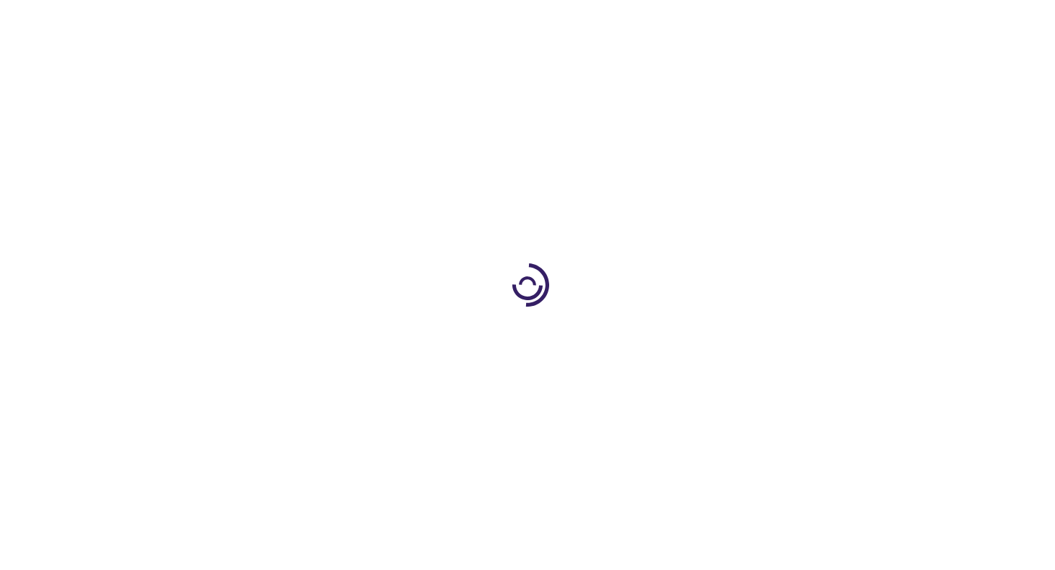
select select "CA"
select select "76"
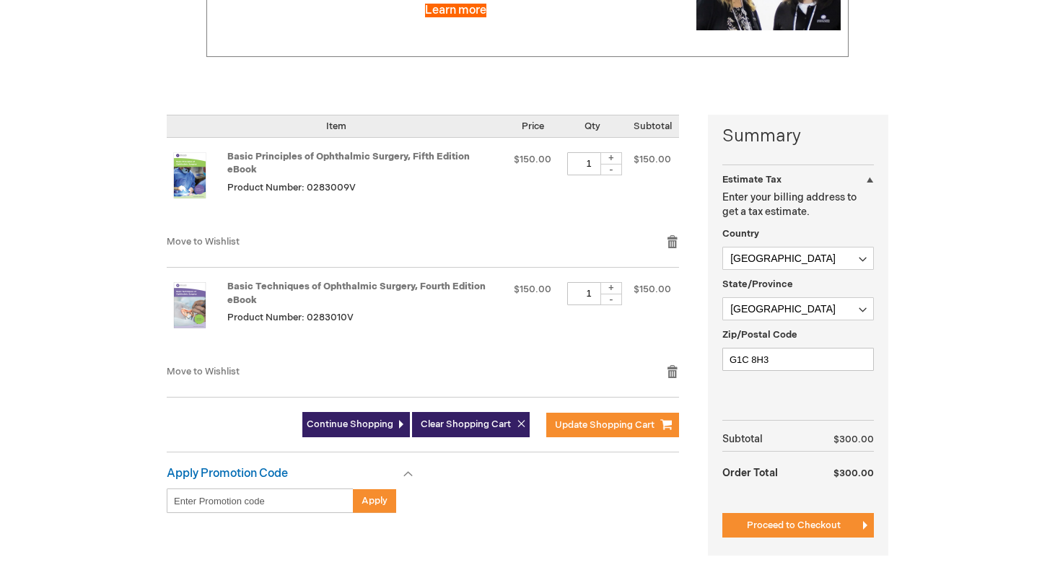
scroll to position [257, 0]
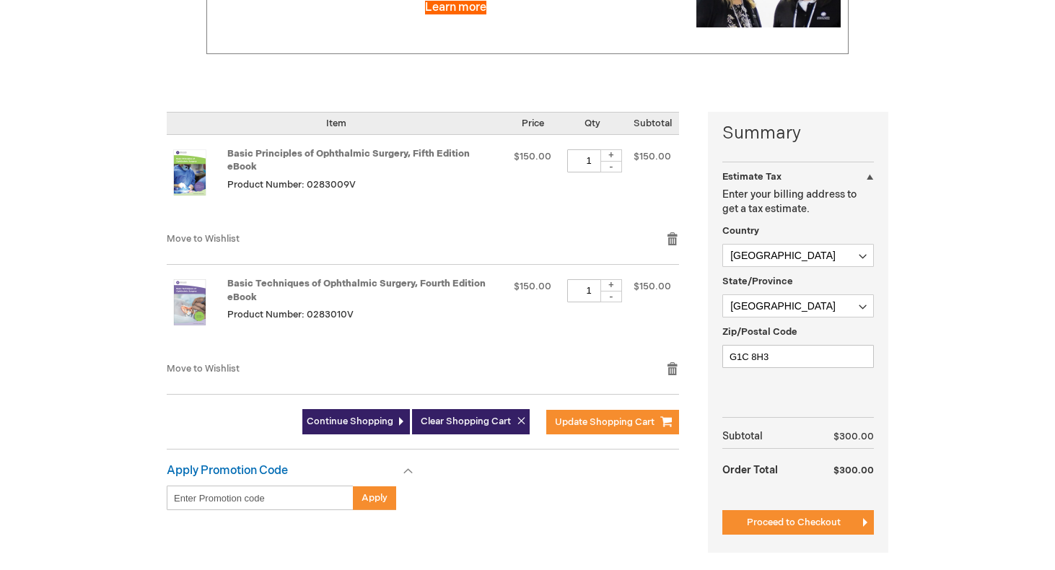
click at [265, 486] on input "Enter discount code" at bounding box center [260, 498] width 187 height 25
type input "AAO2026"
click at [382, 492] on span "Apply" at bounding box center [375, 498] width 26 height 12
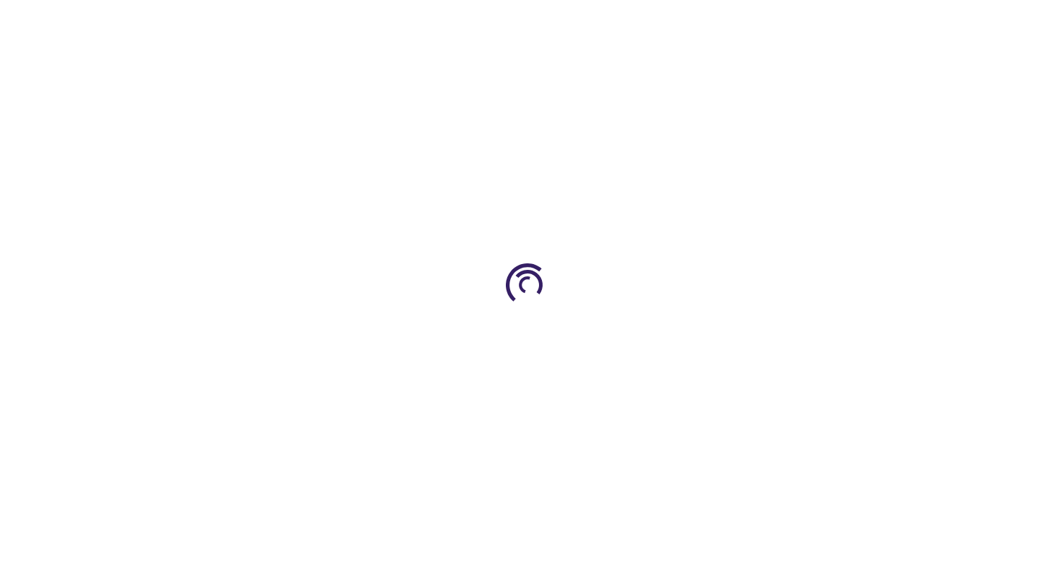
select select "CA"
select select "76"
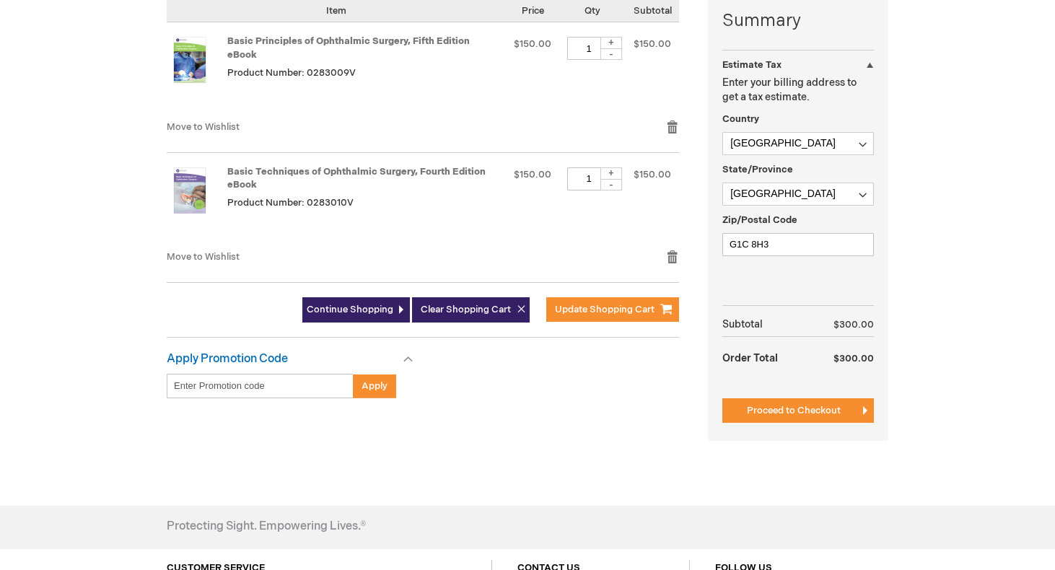
scroll to position [400, 0]
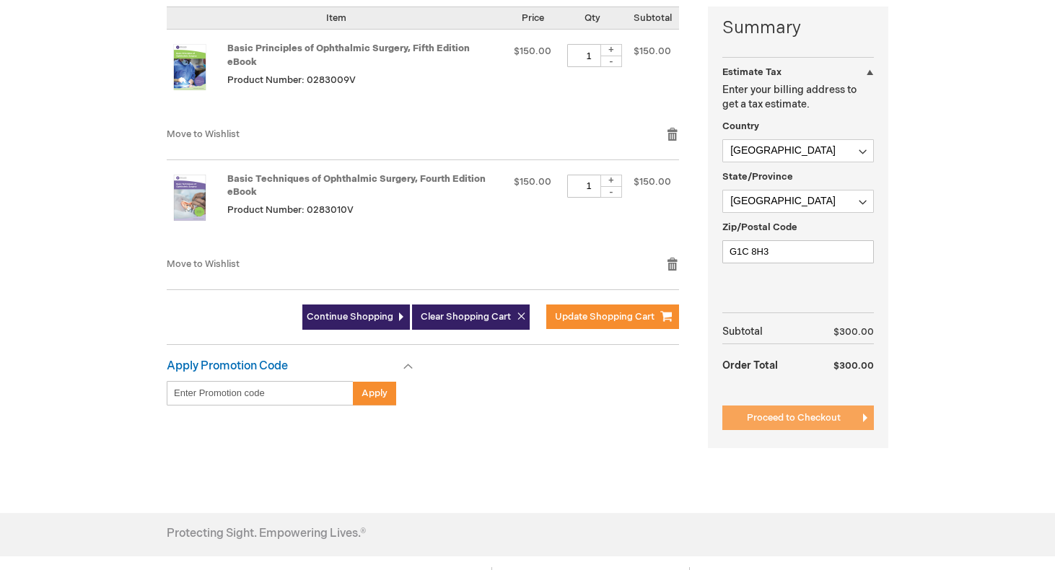
click at [795, 417] on span "Proceed to Checkout" at bounding box center [794, 418] width 94 height 12
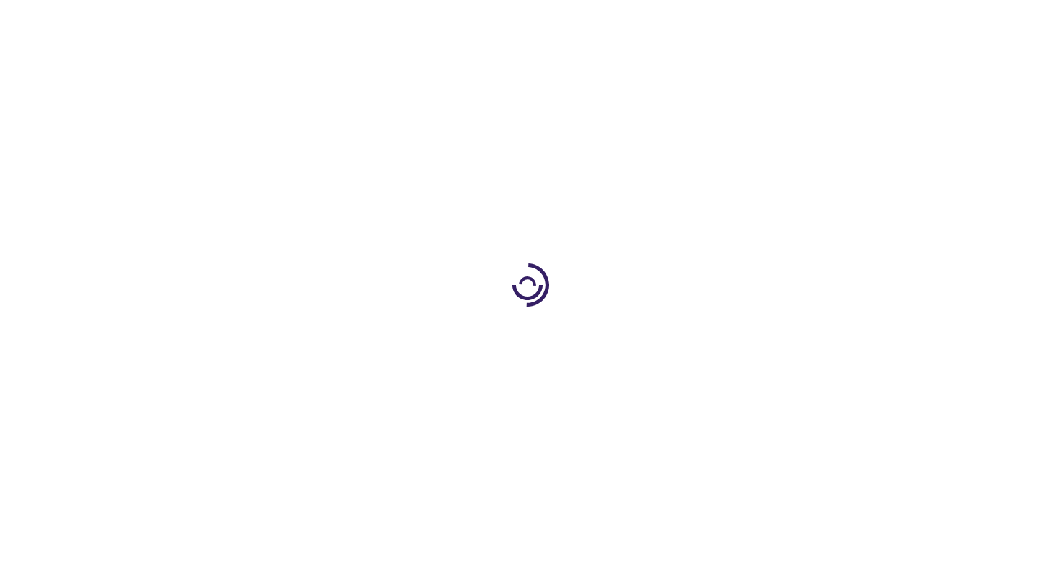
scroll to position [197, 0]
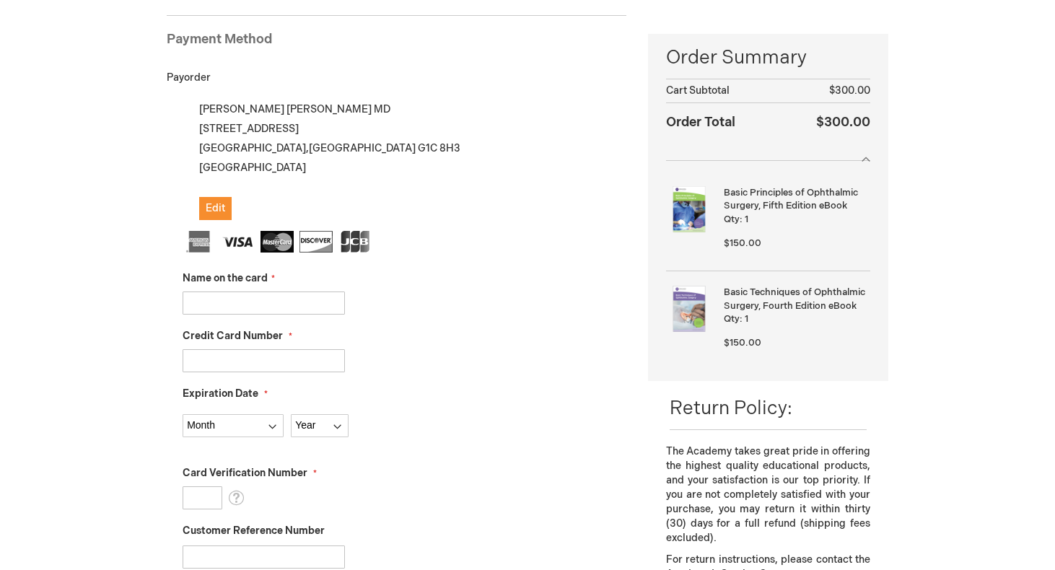
click at [321, 301] on input "Name on the card" at bounding box center [264, 303] width 162 height 23
type input "[PERSON_NAME]"
click at [281, 360] on input "Credit Card Number" at bounding box center [264, 360] width 162 height 23
type input "[CREDIT_CARD_NUMBER]"
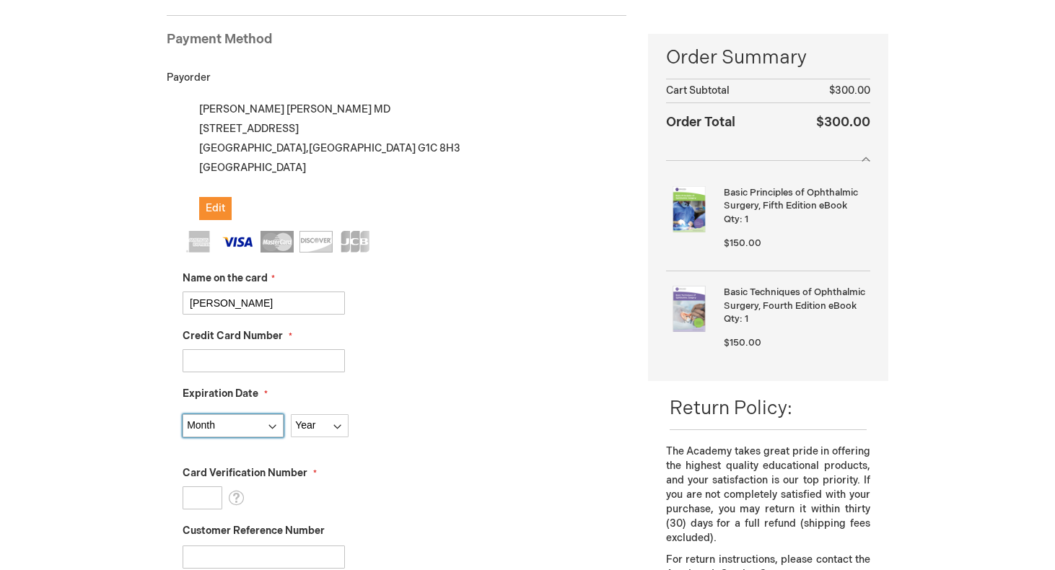
select select "9"
select select "2027"
click at [199, 502] on input "Card Verification Number" at bounding box center [203, 498] width 40 height 23
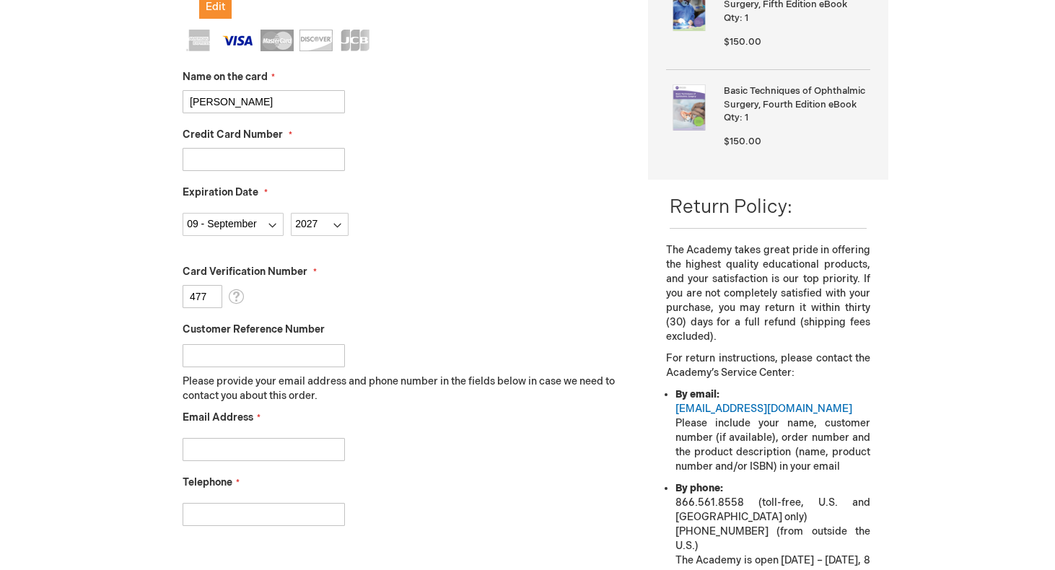
scroll to position [401, 0]
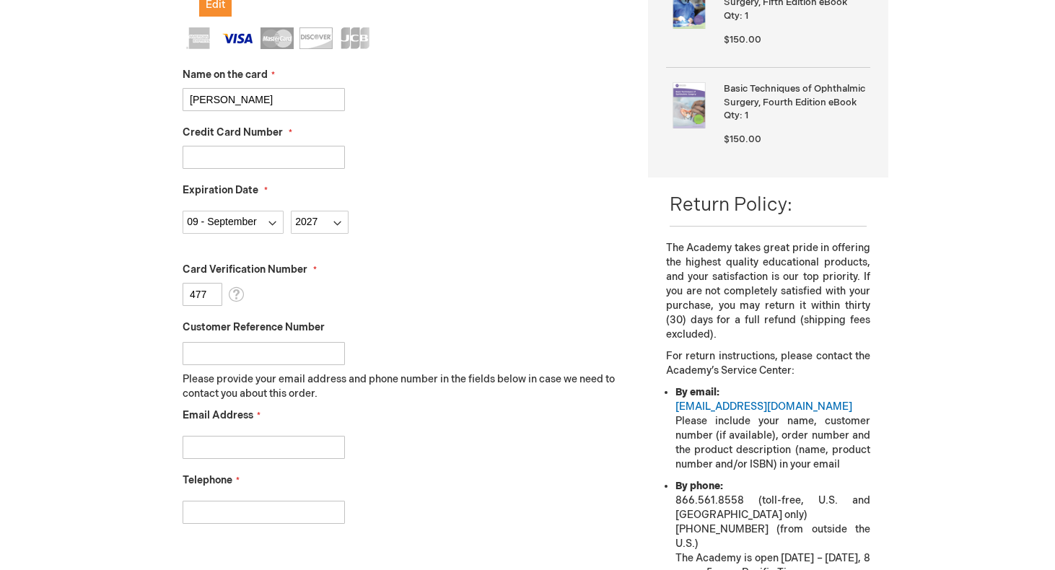
type input "477"
type input "marie-eve.daigle.4@ulaval.ca"
click at [558, 426] on div "Email Address marie-eve.daigle.4@ulaval.ca" at bounding box center [405, 434] width 444 height 51
type input "[PHONE_NUMBER]"
click at [526, 507] on div "[PHONE_NUMBER]" at bounding box center [405, 509] width 444 height 30
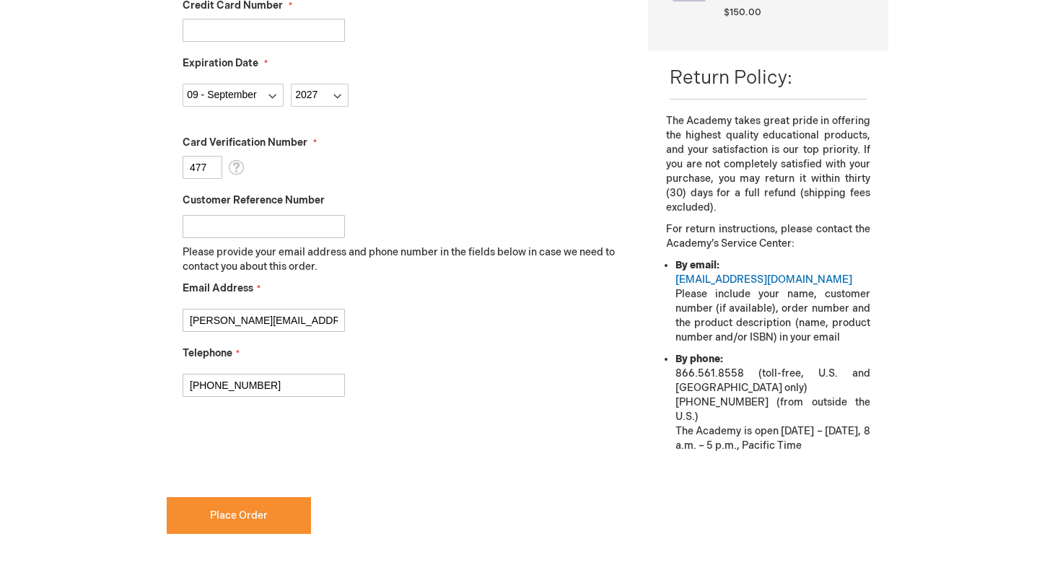
scroll to position [532, 0]
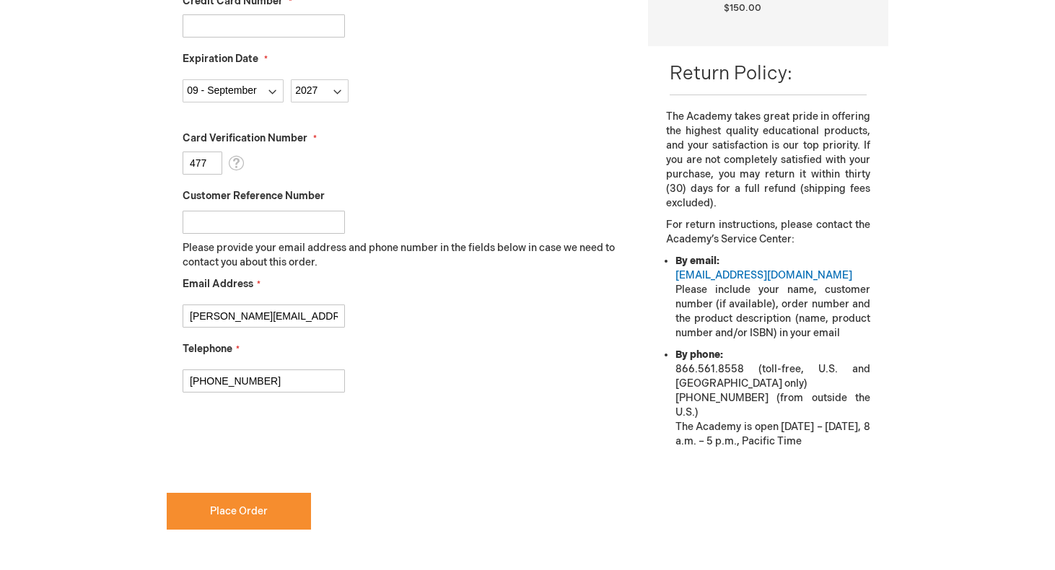
checkbox input "true"
click at [276, 513] on button "Place Order" at bounding box center [239, 511] width 144 height 37
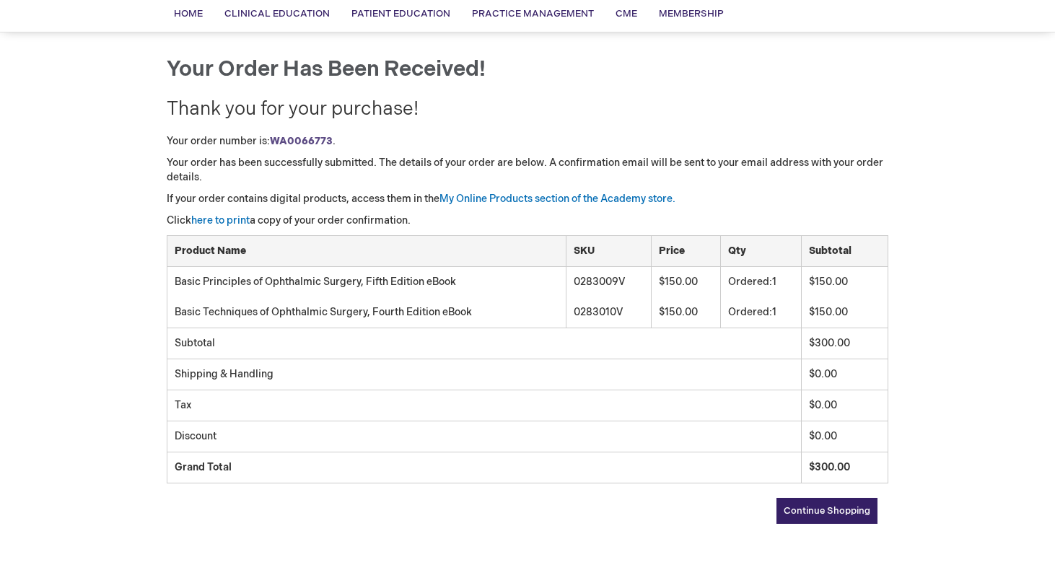
scroll to position [110, 0]
click at [222, 218] on link "here to print" at bounding box center [220, 220] width 58 height 12
click at [544, 197] on link "My Online Products section of the Academy store." at bounding box center [558, 198] width 236 height 12
